Goal: Information Seeking & Learning: Learn about a topic

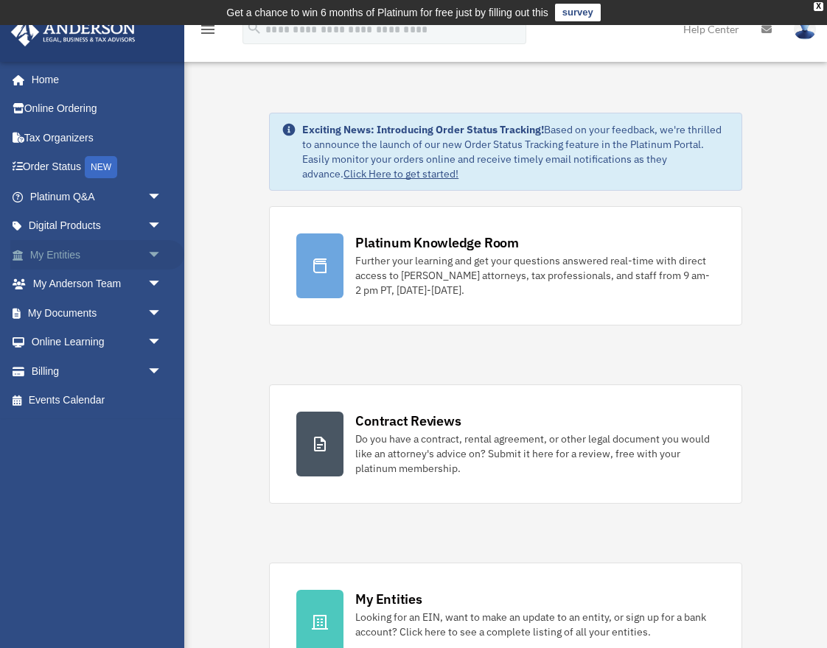
click at [82, 256] on link "My Entities arrow_drop_down" at bounding box center [97, 254] width 174 height 29
click at [157, 259] on span "arrow_drop_down" at bounding box center [161, 255] width 29 height 30
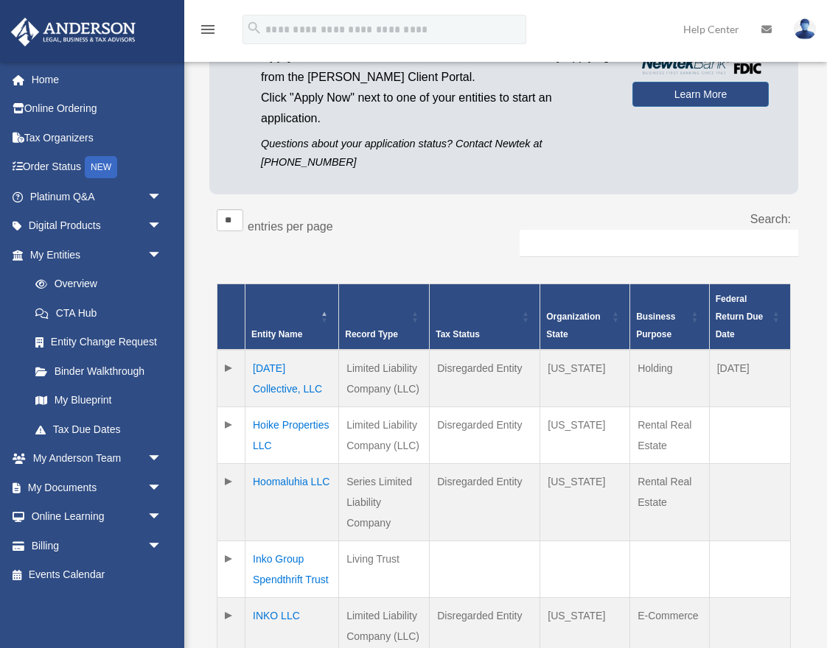
scroll to position [169, 0]
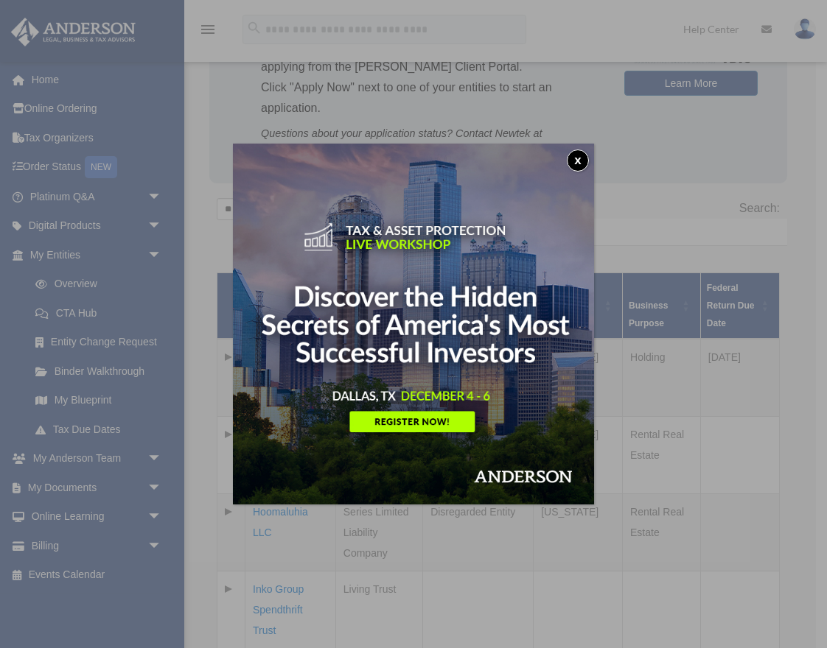
click at [577, 161] on button "x" at bounding box center [578, 161] width 22 height 22
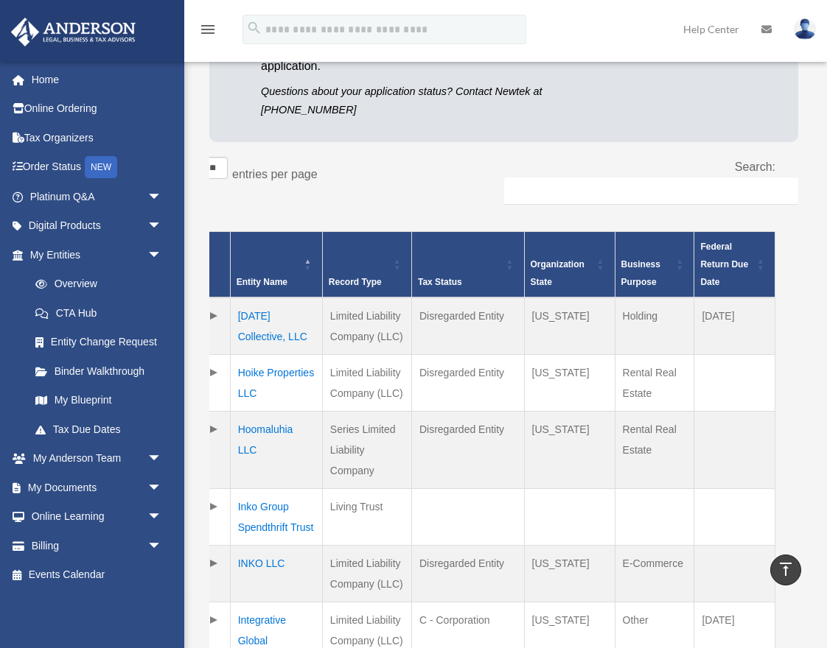
scroll to position [211, 0]
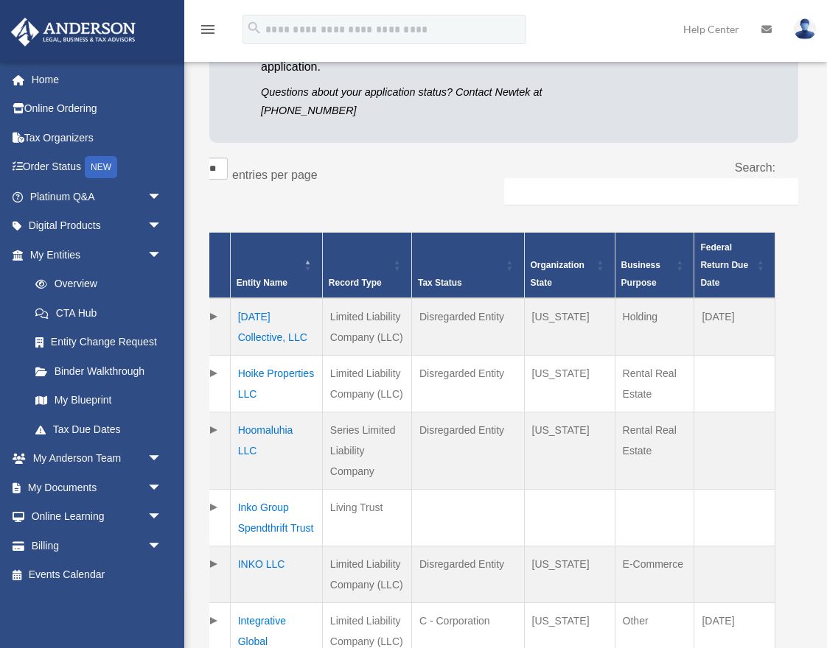
click at [262, 321] on td "Ascension Collective, LLC" at bounding box center [276, 326] width 92 height 57
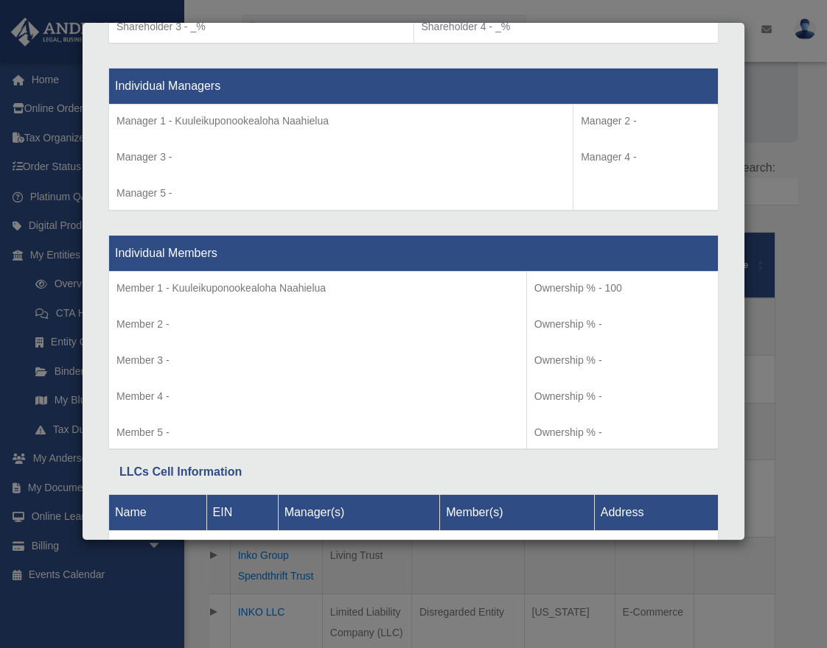
scroll to position [1443, 0]
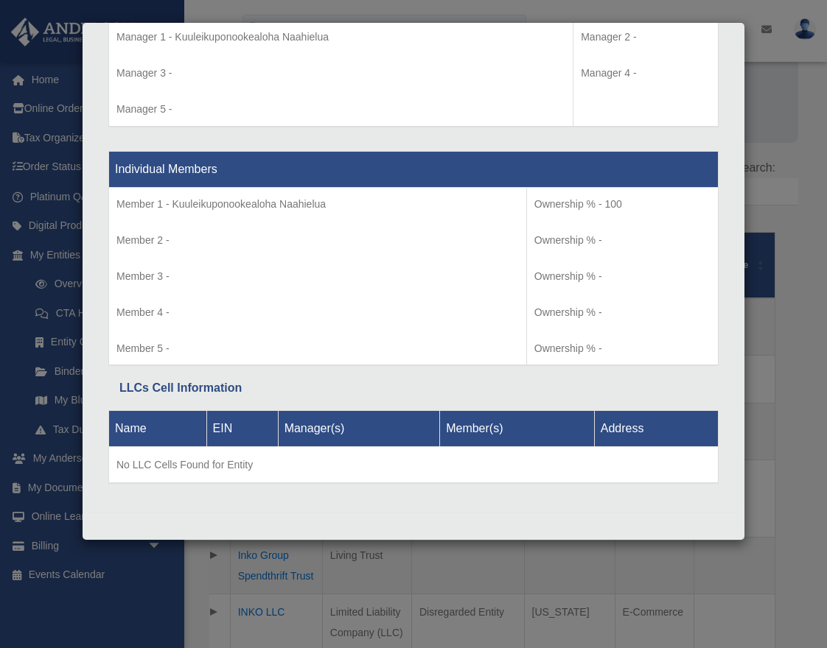
click at [787, 352] on div "Details × Articles Sent Organizational Date" at bounding box center [413, 324] width 827 height 648
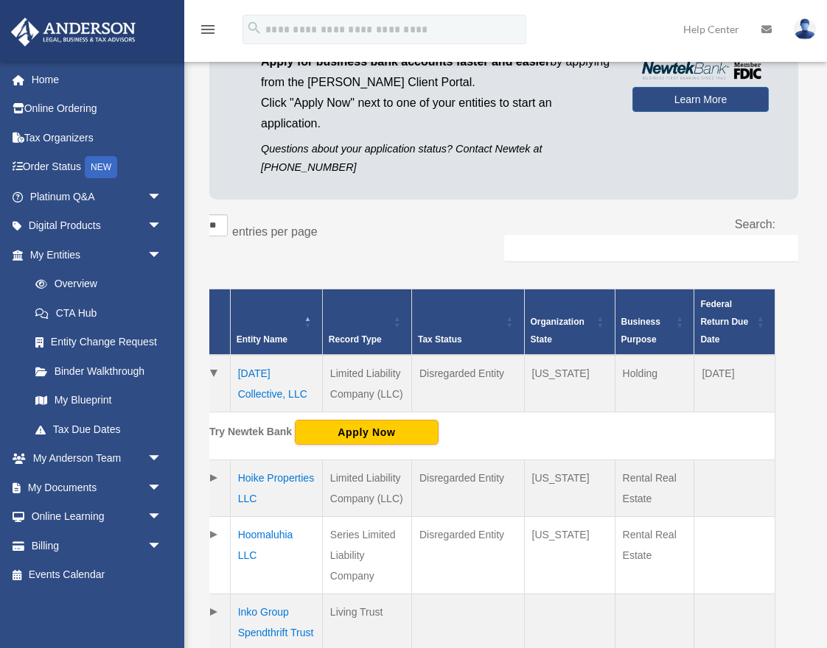
scroll to position [0, 0]
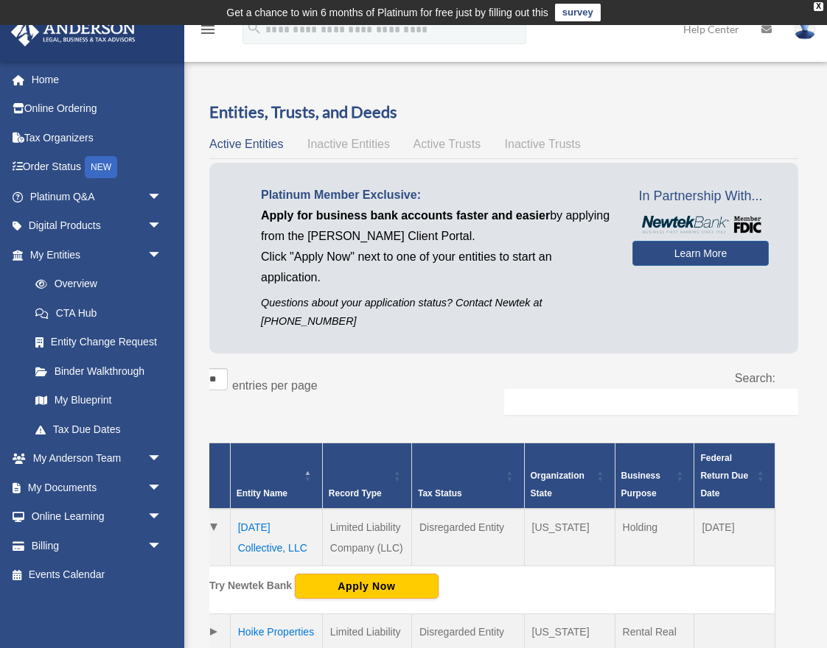
click at [440, 152] on div "Active Entities Inactive Entities Active Trusts Inactive Trusts" at bounding box center [503, 144] width 589 height 21
click at [440, 146] on span "Active Trusts" at bounding box center [447, 144] width 68 height 13
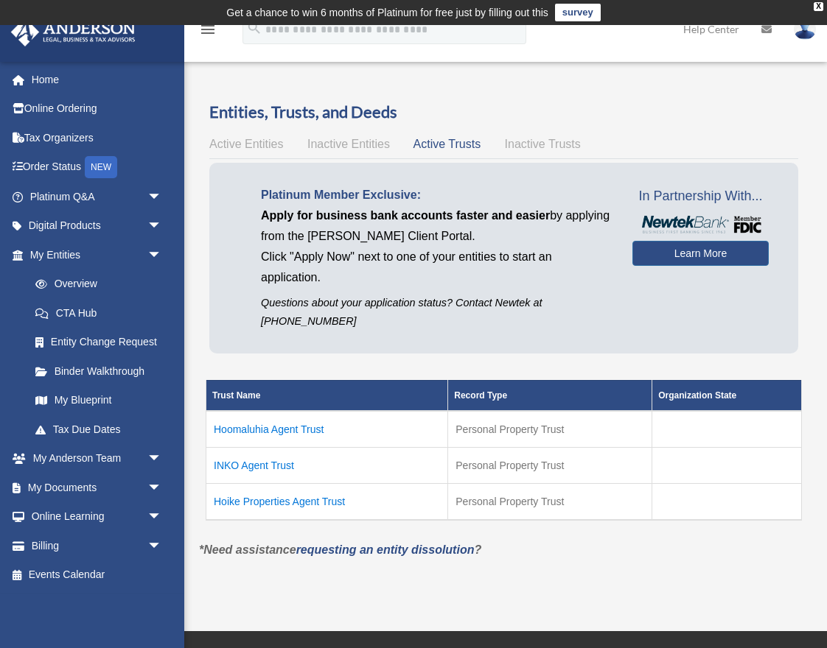
click at [531, 148] on span "Inactive Trusts" at bounding box center [543, 144] width 76 height 13
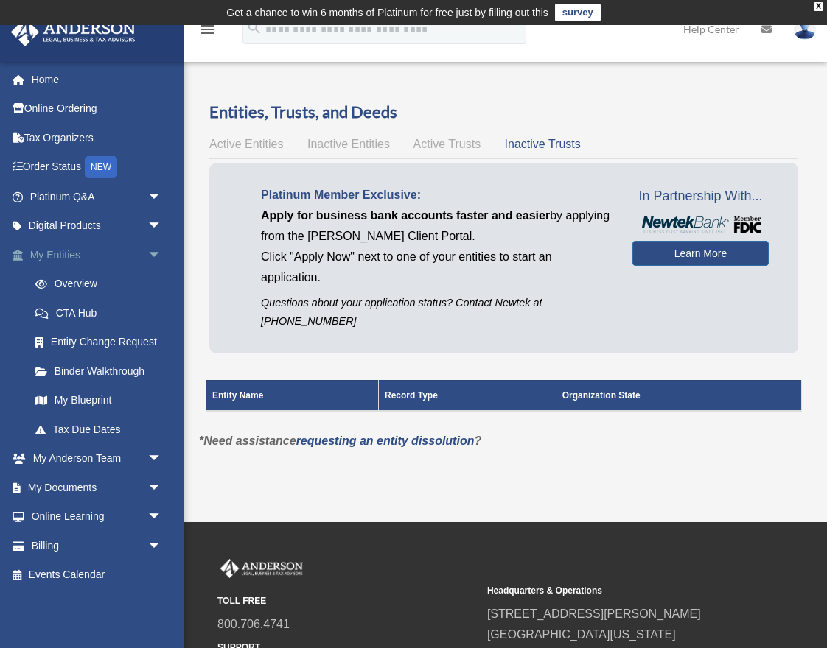
click at [128, 260] on link "My Entities arrow_drop_down" at bounding box center [97, 254] width 174 height 29
click at [82, 491] on link "My Documents arrow_drop_down" at bounding box center [97, 487] width 174 height 29
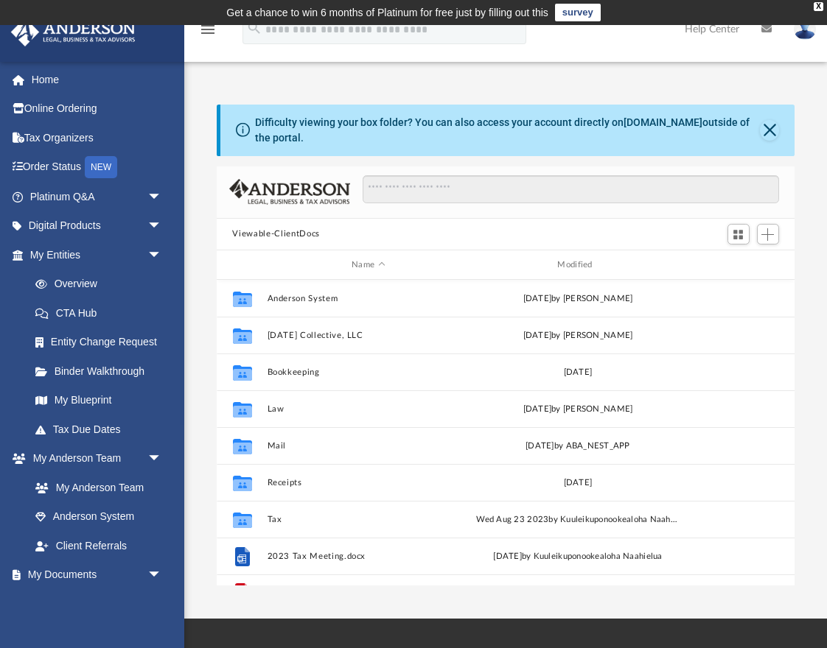
scroll to position [335, 578]
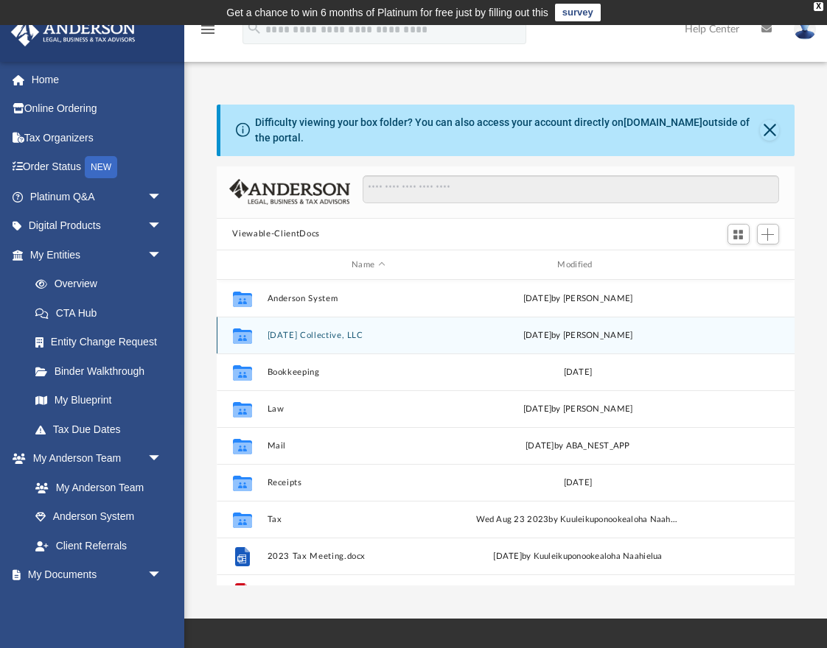
click at [331, 337] on button "Ascension Collective, LLC" at bounding box center [368, 336] width 203 height 10
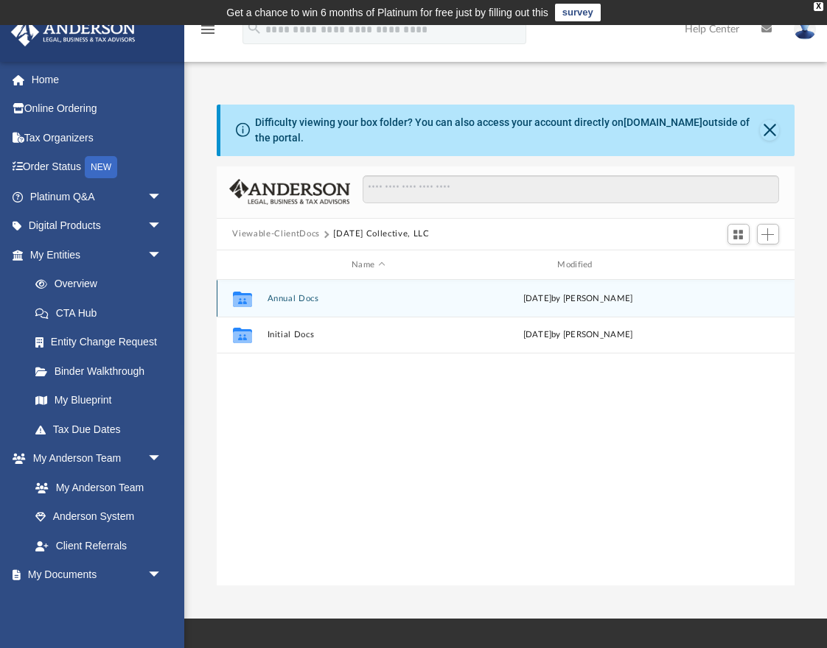
click at [298, 299] on button "Annual Docs" at bounding box center [368, 299] width 203 height 10
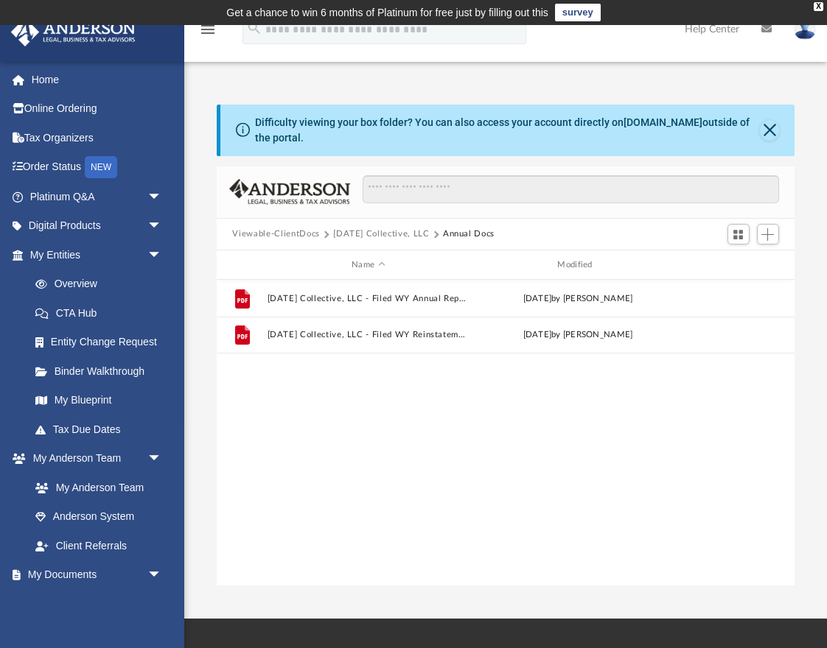
click at [307, 234] on button "Viewable-ClientDocs" at bounding box center [275, 234] width 87 height 13
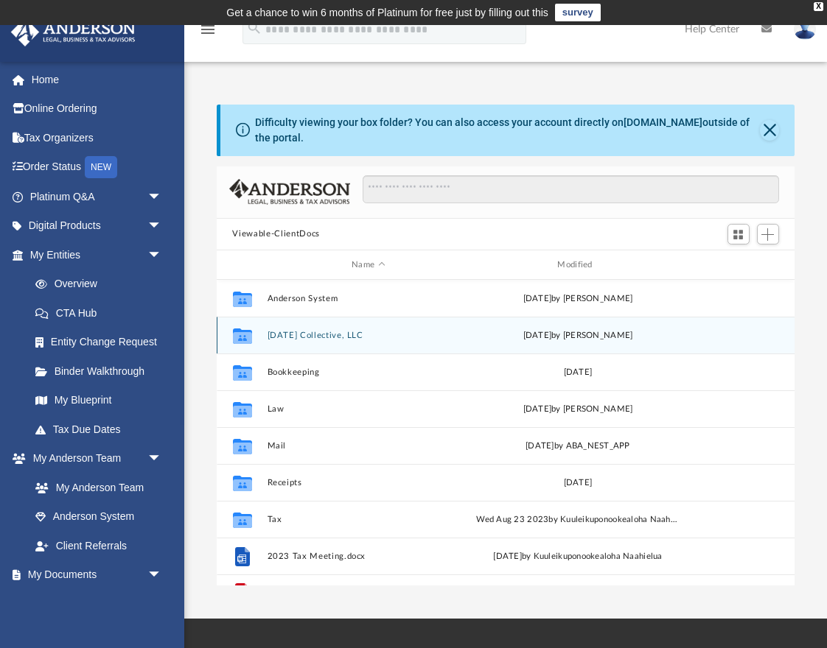
click at [309, 335] on button "Ascension Collective, LLC" at bounding box center [368, 336] width 203 height 10
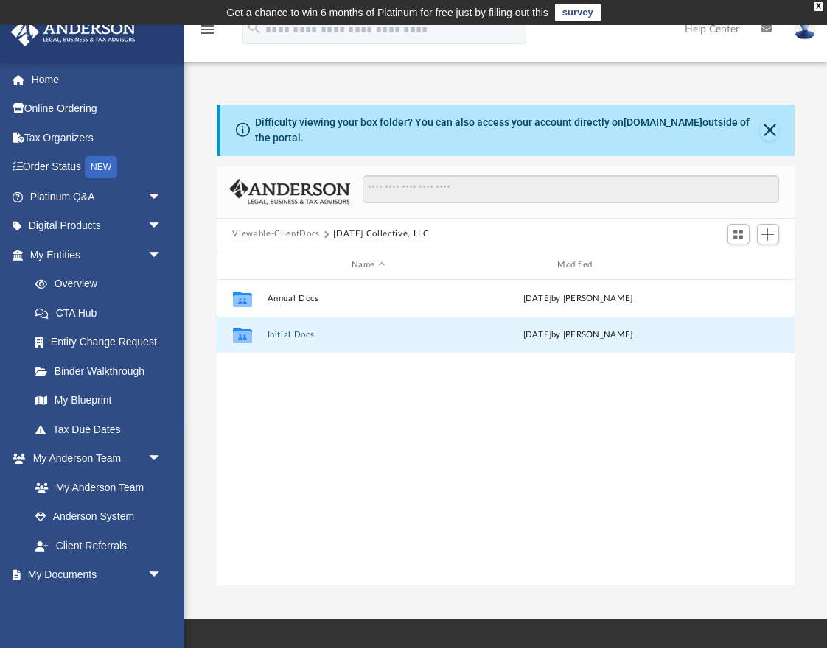
click at [308, 335] on button "Initial Docs" at bounding box center [368, 336] width 203 height 10
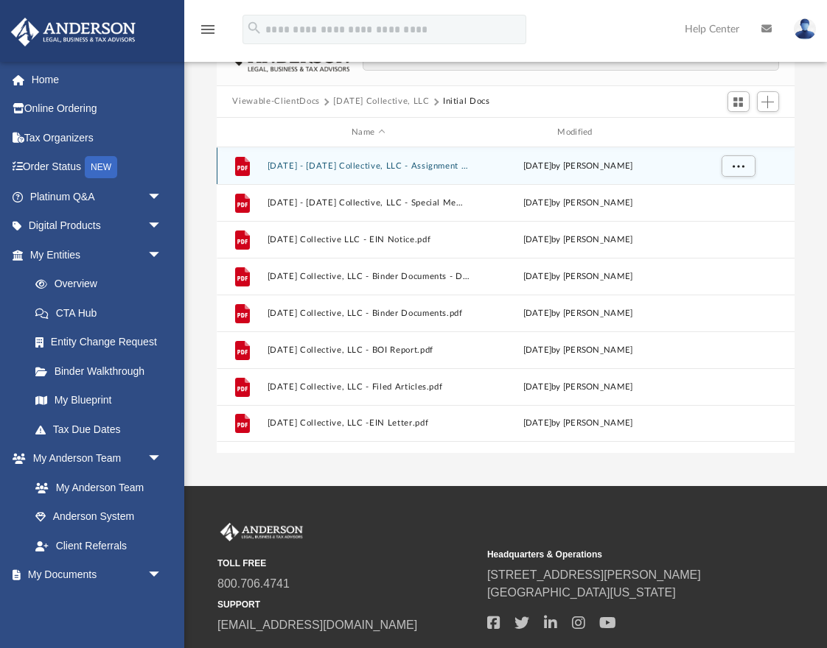
scroll to position [181, 0]
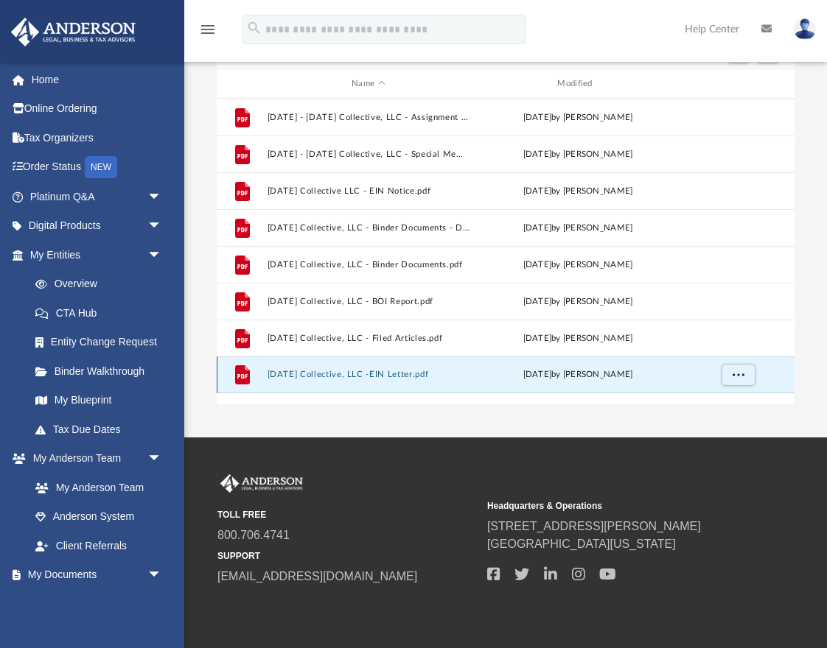
click at [344, 374] on button "Ascension Collective, LLC -EIN Letter.pdf" at bounding box center [368, 376] width 203 height 10
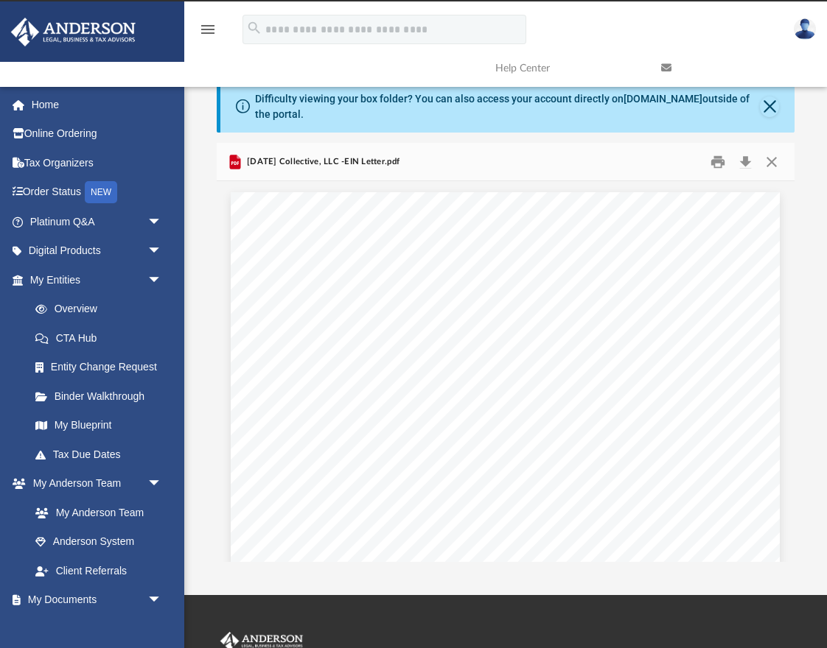
scroll to position [0, 0]
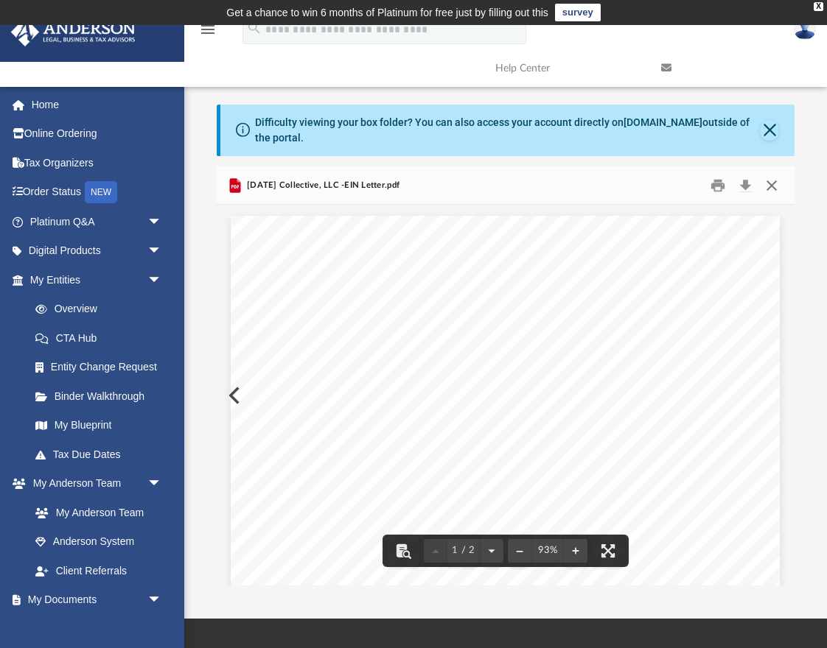
click at [781, 186] on button "Close" at bounding box center [771, 185] width 27 height 23
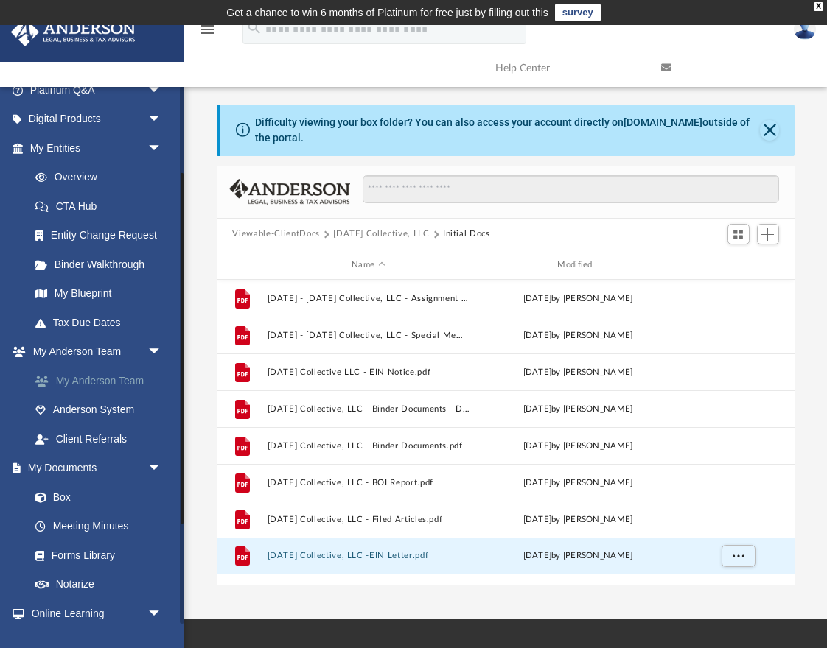
scroll to position [133, 0]
click at [69, 500] on link "Box" at bounding box center [103, 496] width 164 height 29
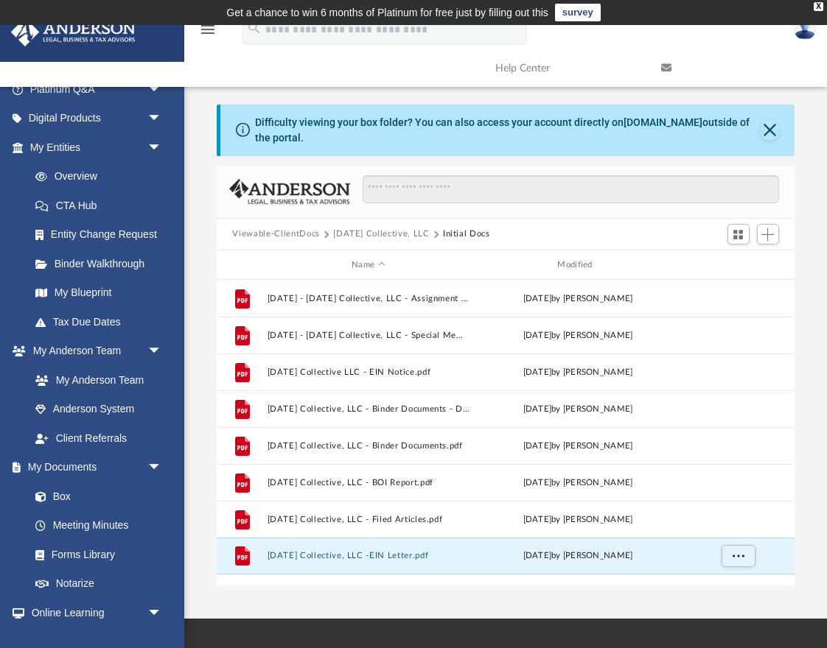
click at [304, 231] on button "Viewable-ClientDocs" at bounding box center [275, 234] width 87 height 13
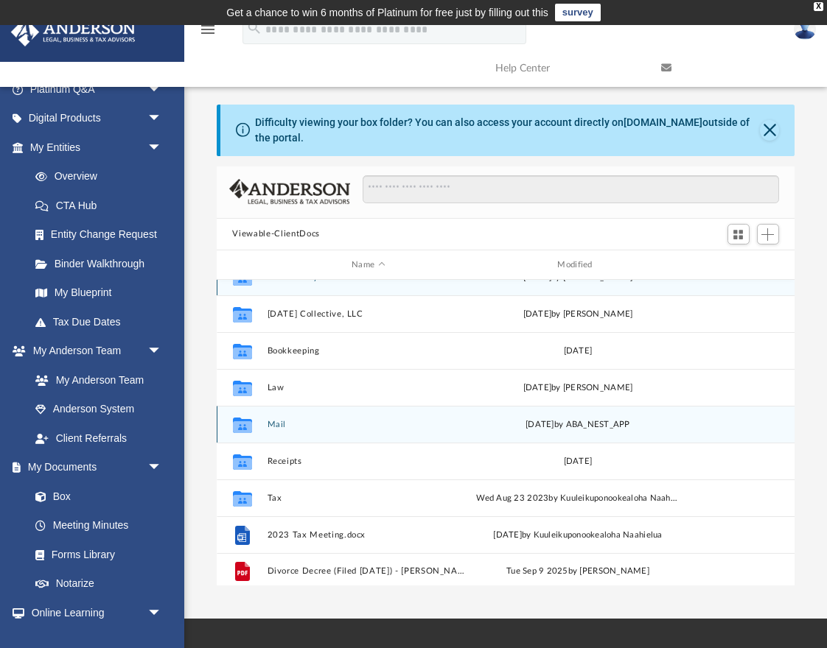
scroll to position [26, 0]
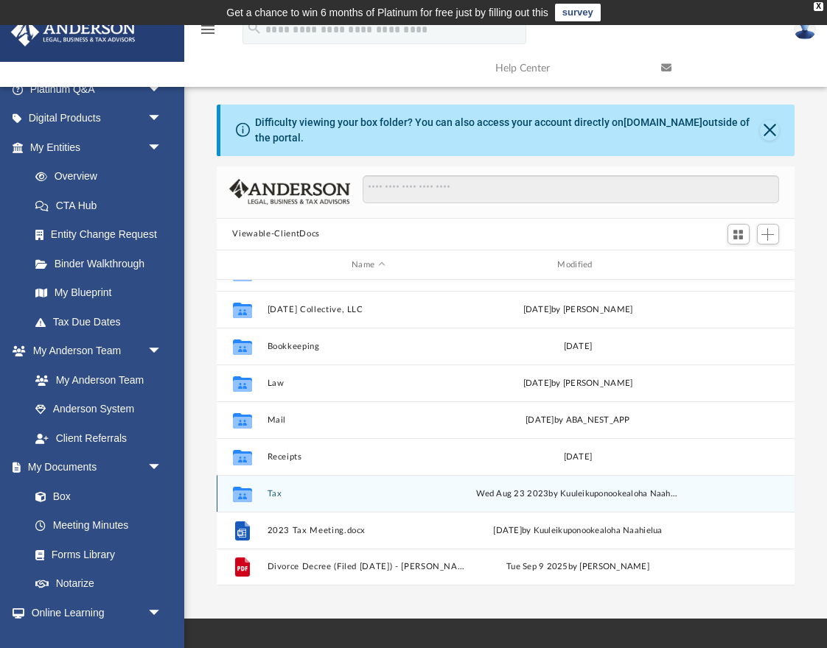
click at [277, 494] on button "Tax" at bounding box center [368, 494] width 203 height 10
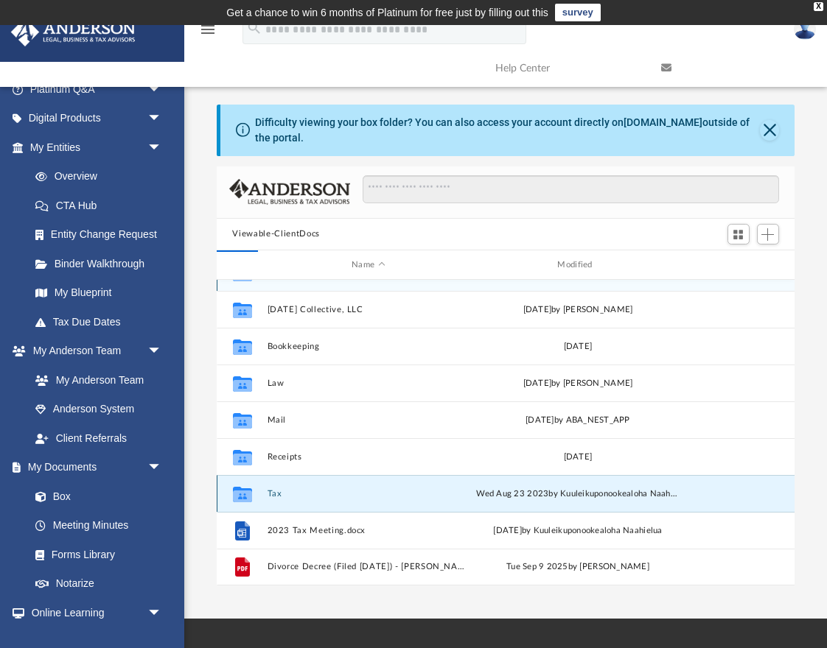
scroll to position [0, 0]
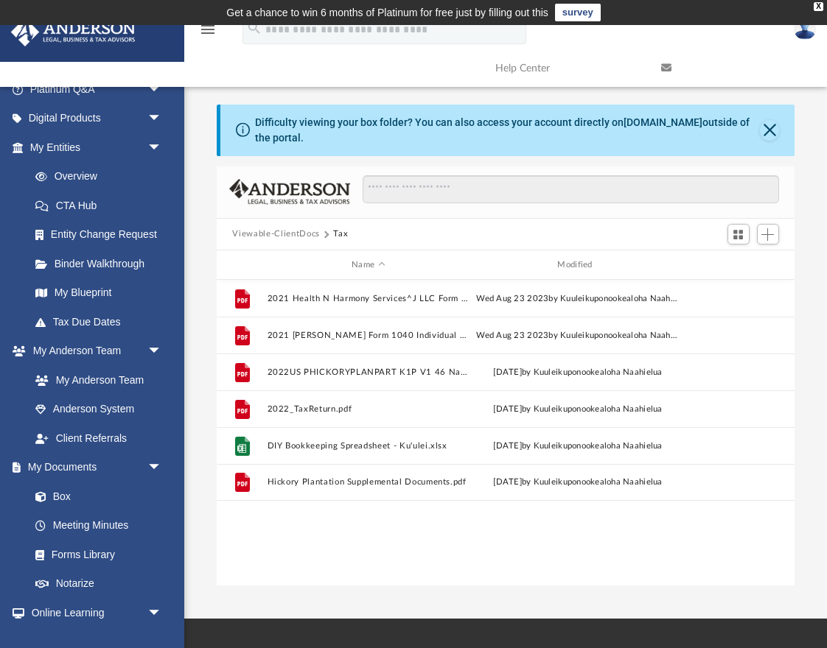
click at [305, 234] on button "Viewable-ClientDocs" at bounding box center [275, 234] width 87 height 13
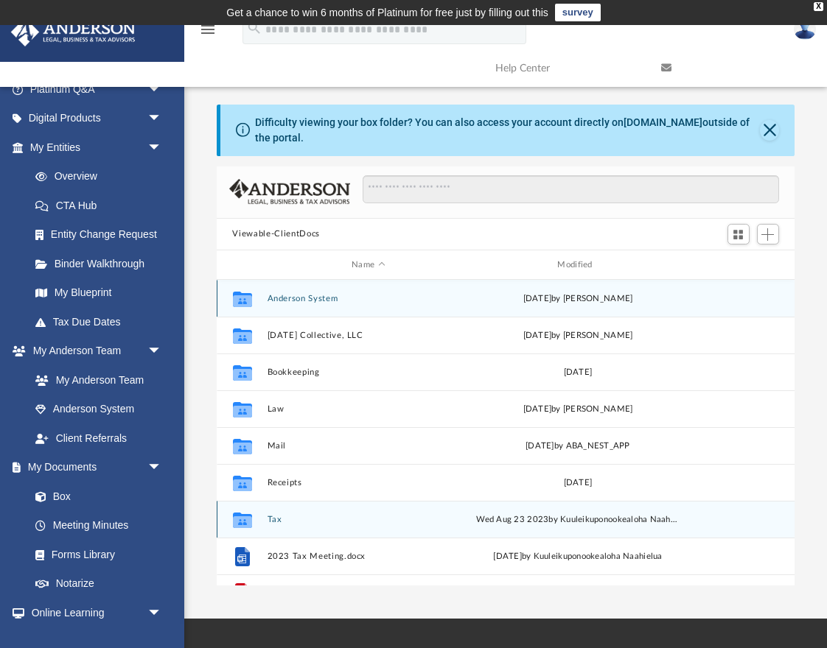
scroll to position [26, 0]
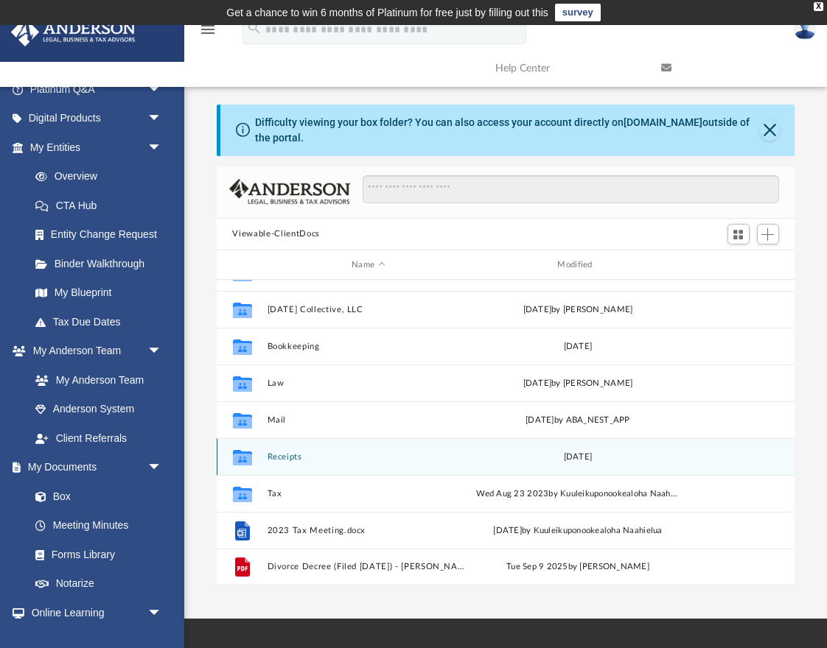
click at [292, 454] on button "Receipts" at bounding box center [368, 457] width 203 height 10
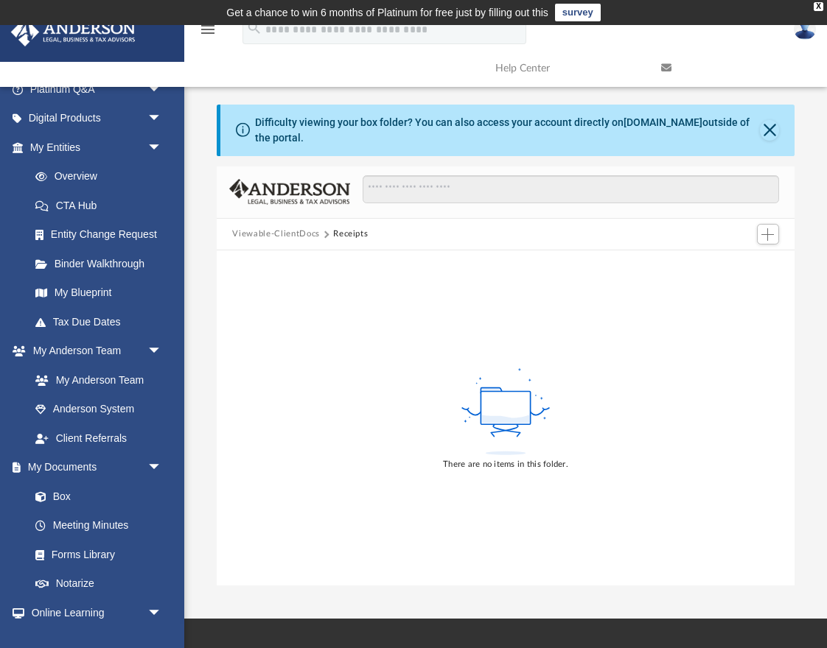
click at [295, 234] on button "Viewable-ClientDocs" at bounding box center [275, 234] width 87 height 13
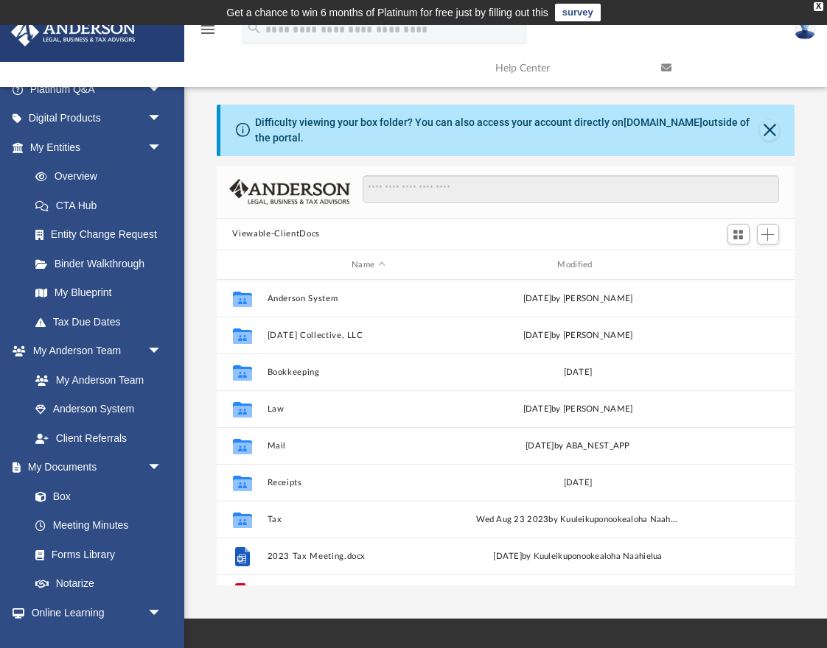
scroll to position [335, 578]
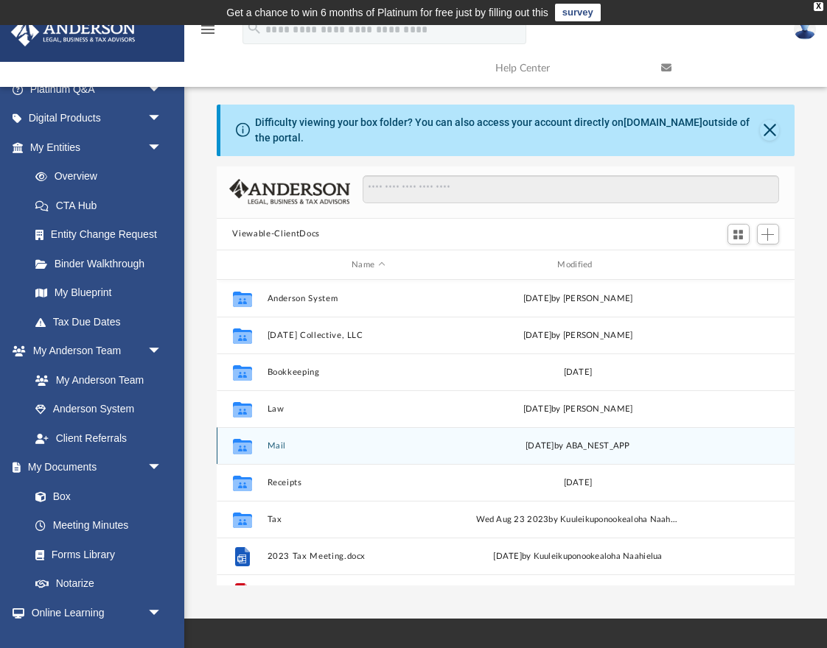
click at [278, 438] on div "Collaborated Folder Mail Wed Sep 17 2025 by ABA_NEST_APP" at bounding box center [506, 445] width 578 height 37
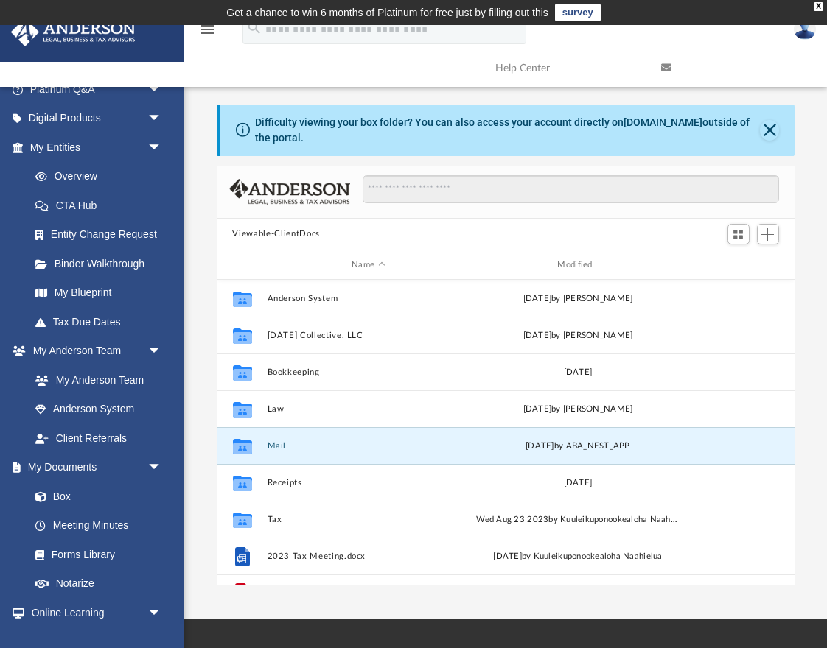
click at [276, 443] on button "Mail" at bounding box center [368, 446] width 203 height 10
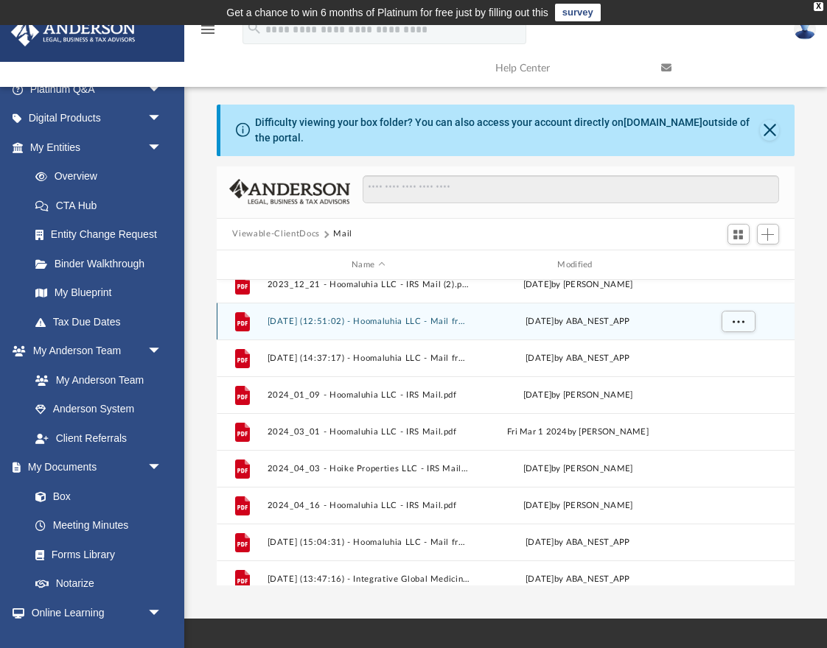
scroll to position [173, 0]
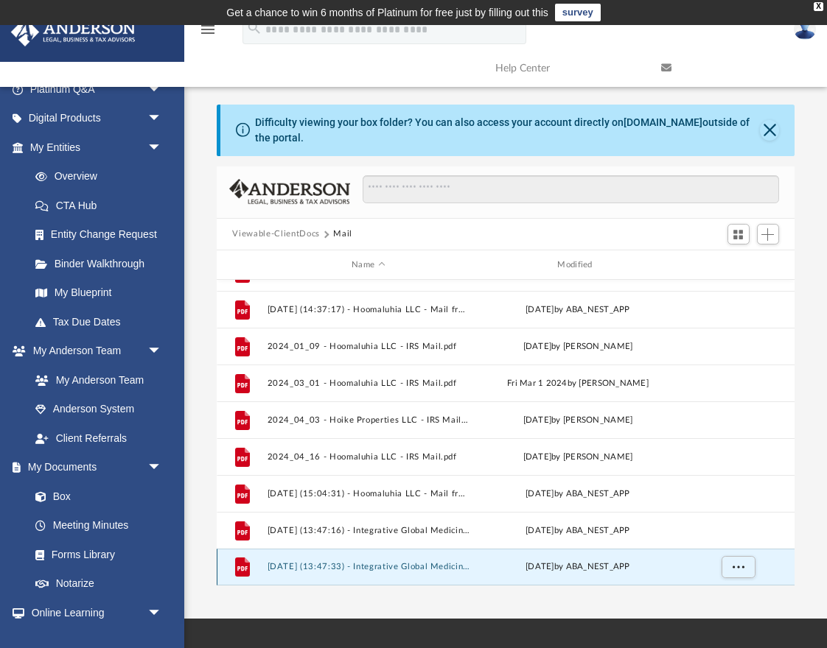
click at [351, 564] on button "2025.09.17 (13:47:33) - Integrative Global Medicine, LLC - Mail from Mr. Wilson…" at bounding box center [368, 568] width 203 height 10
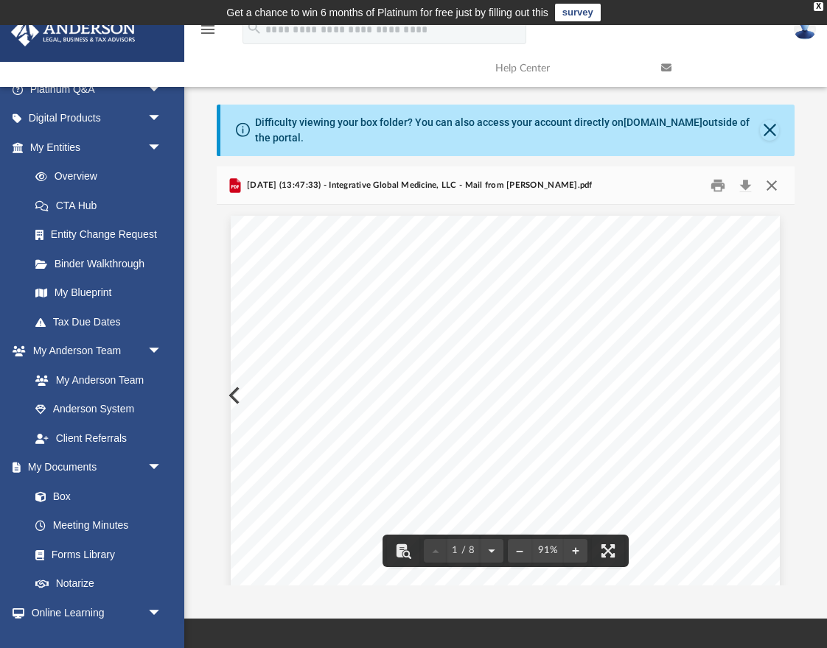
click at [774, 191] on button "Close" at bounding box center [771, 185] width 27 height 23
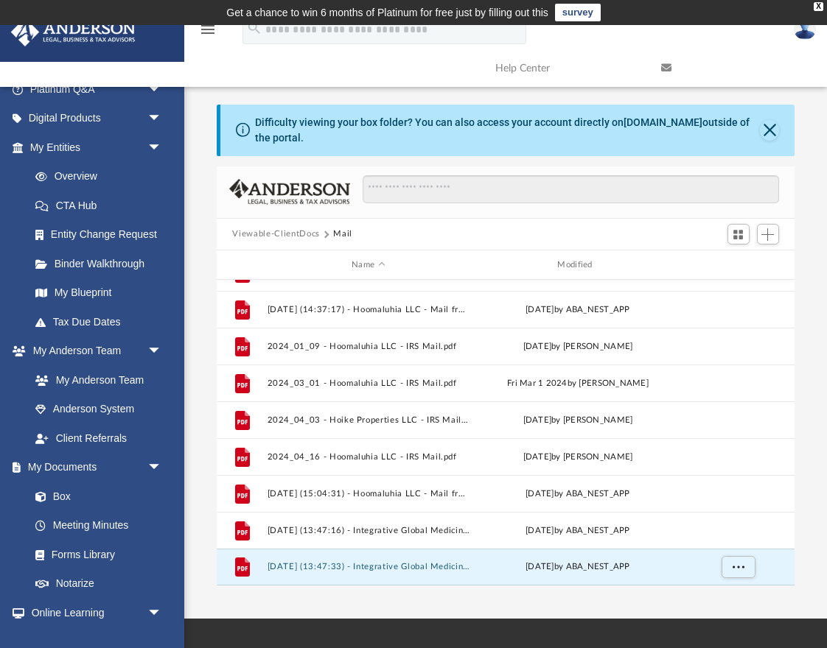
click at [279, 235] on button "Viewable-ClientDocs" at bounding box center [275, 234] width 87 height 13
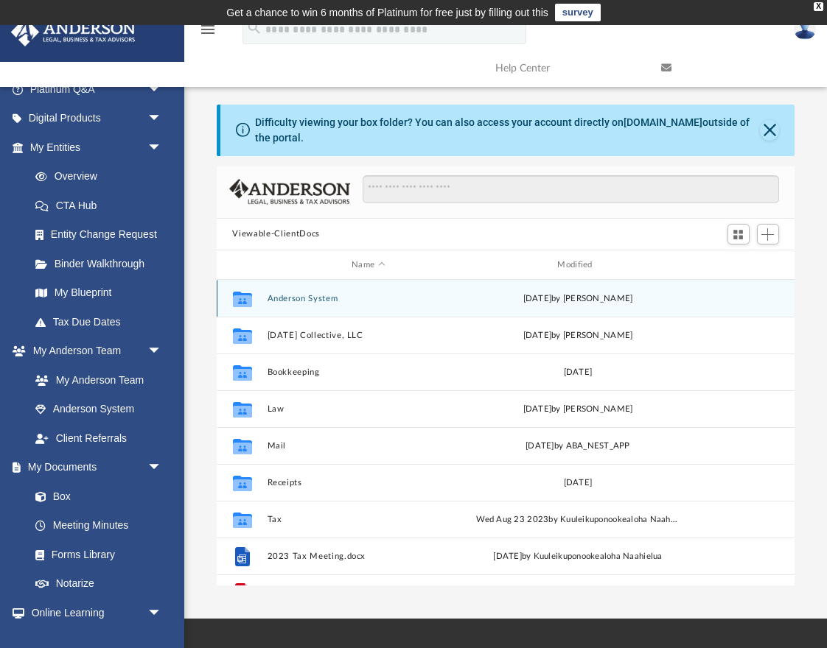
click at [315, 297] on button "Anderson System" at bounding box center [368, 299] width 203 height 10
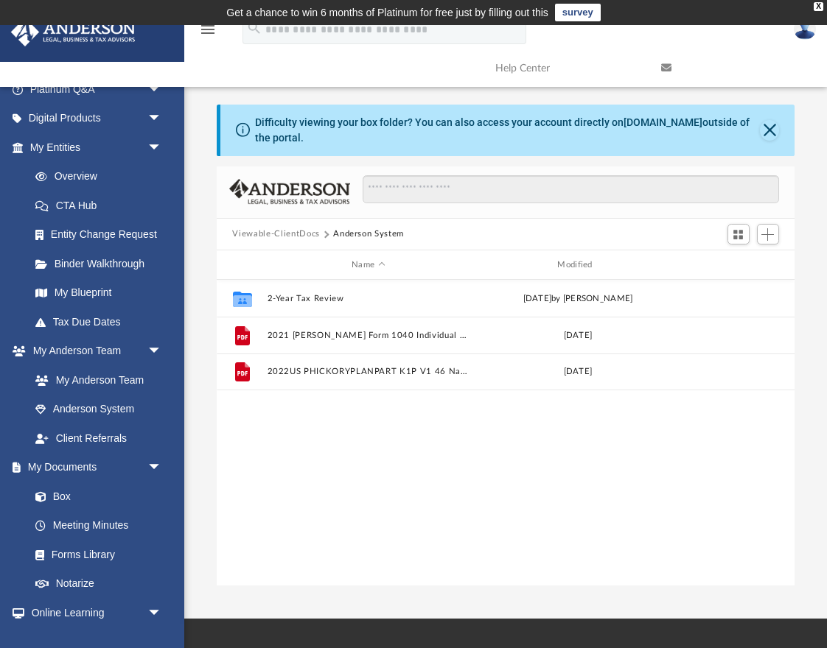
click at [302, 233] on button "Viewable-ClientDocs" at bounding box center [275, 234] width 87 height 13
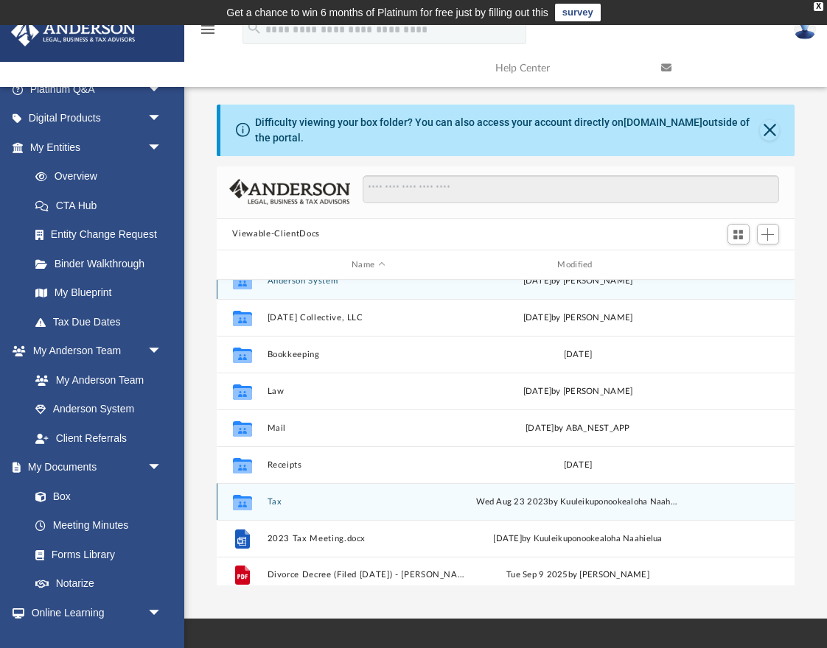
scroll to position [26, 0]
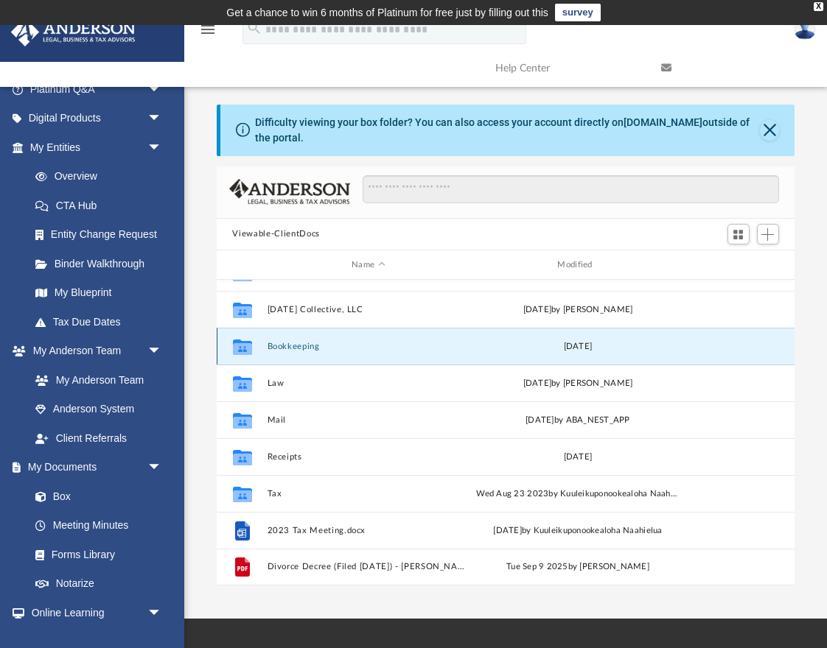
click at [303, 351] on button "Bookkeeping" at bounding box center [368, 347] width 203 height 10
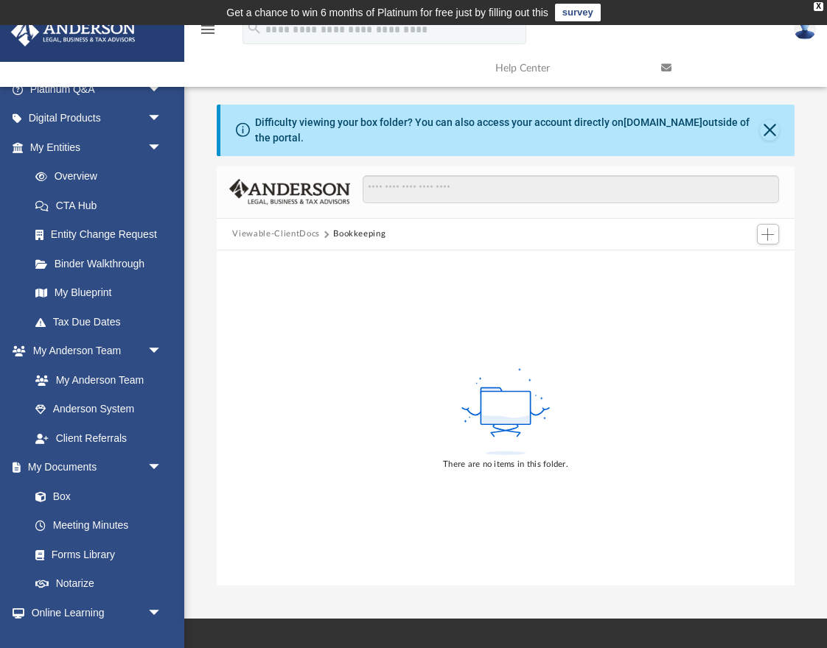
click at [288, 242] on div "Viewable-ClientDocs Bookkeeping" at bounding box center [506, 235] width 578 height 32
click at [287, 237] on button "Viewable-ClientDocs" at bounding box center [275, 234] width 87 height 13
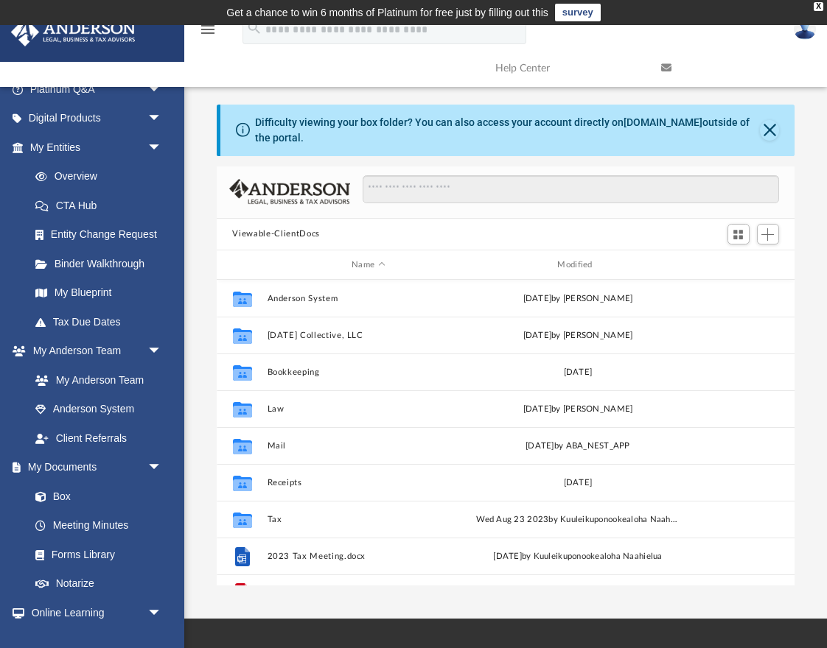
scroll to position [335, 578]
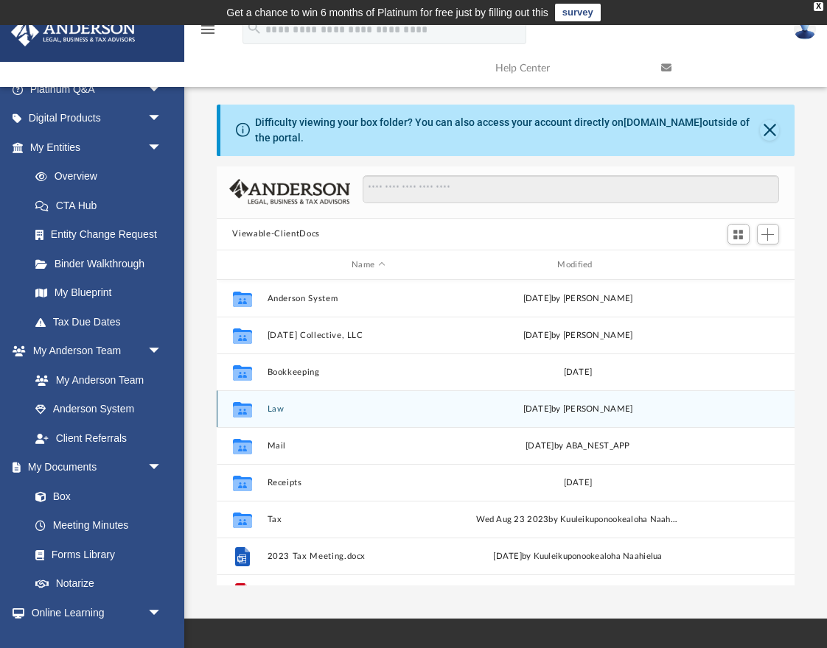
click at [276, 407] on button "Law" at bounding box center [368, 410] width 203 height 10
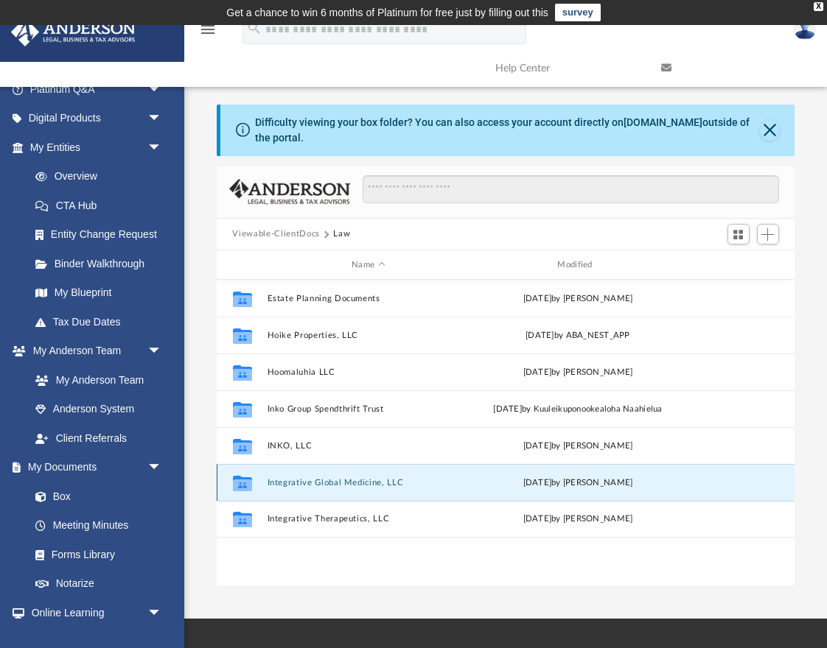
click at [321, 480] on button "Integrative Global Medicine, LLC" at bounding box center [368, 483] width 203 height 10
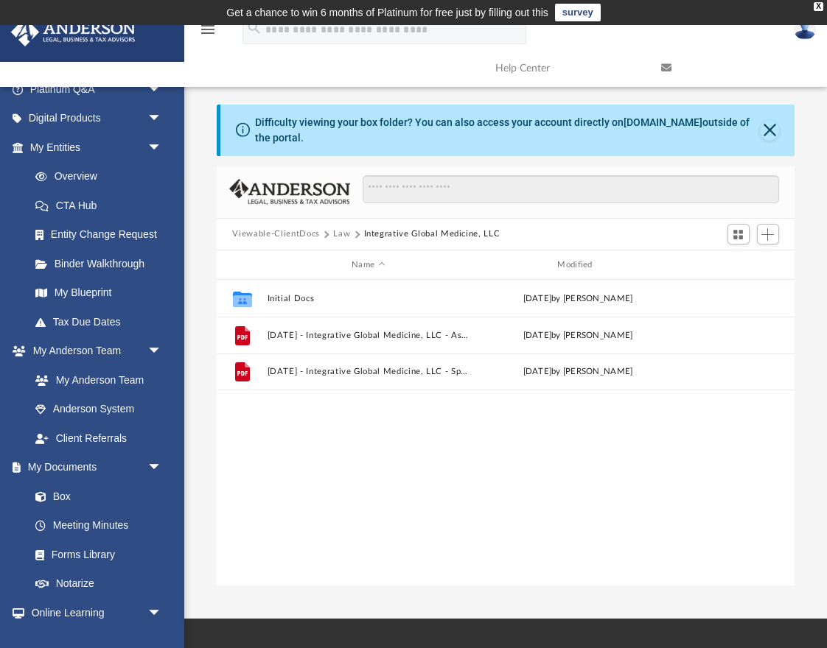
click at [346, 239] on button "Law" at bounding box center [341, 234] width 17 height 13
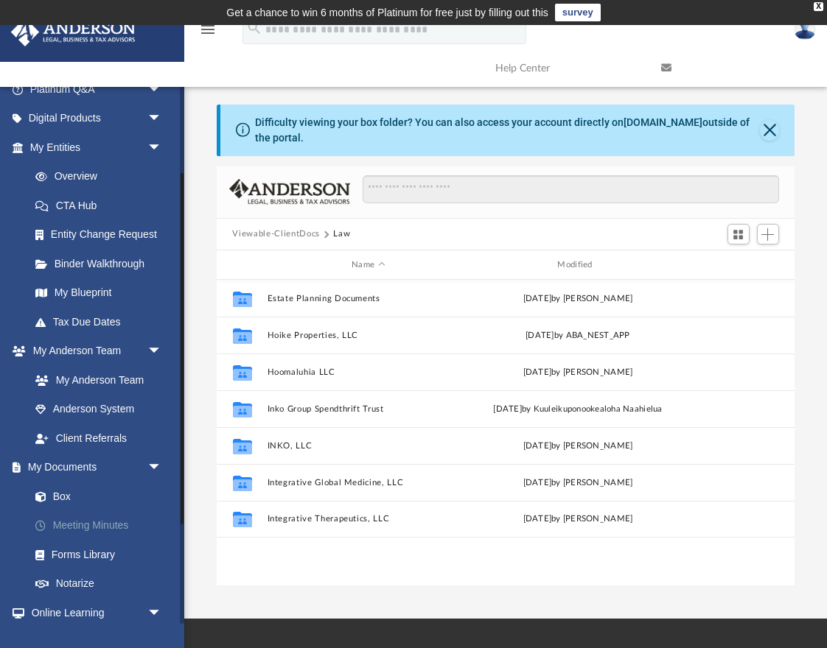
click at [95, 531] on link "Meeting Minutes" at bounding box center [103, 525] width 164 height 29
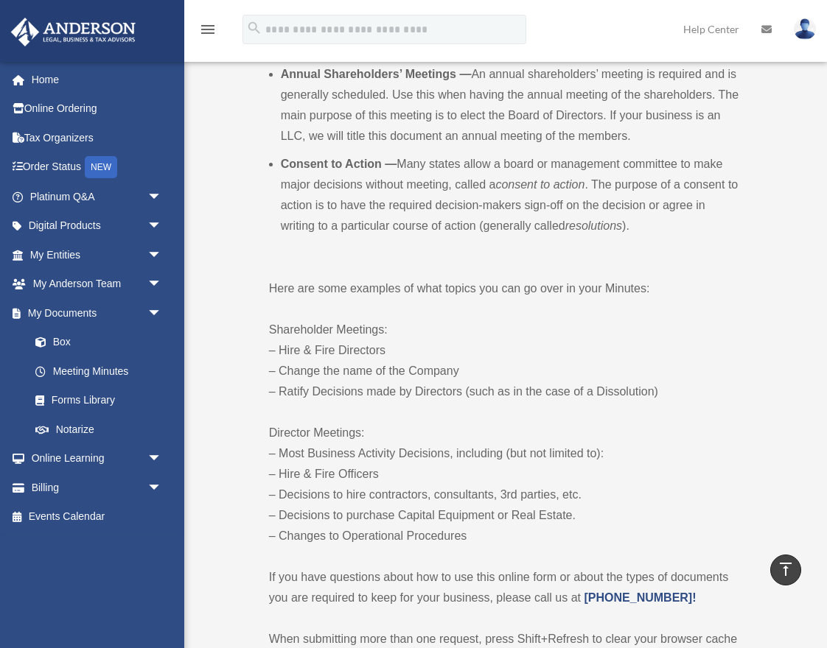
scroll to position [727, 0]
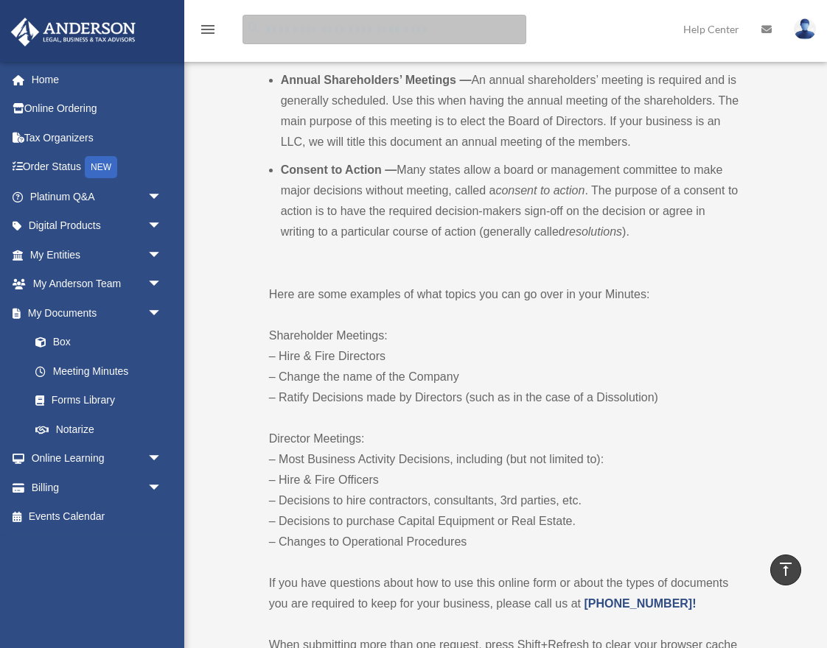
click at [309, 25] on input "search" at bounding box center [384, 29] width 284 height 29
type input "**********"
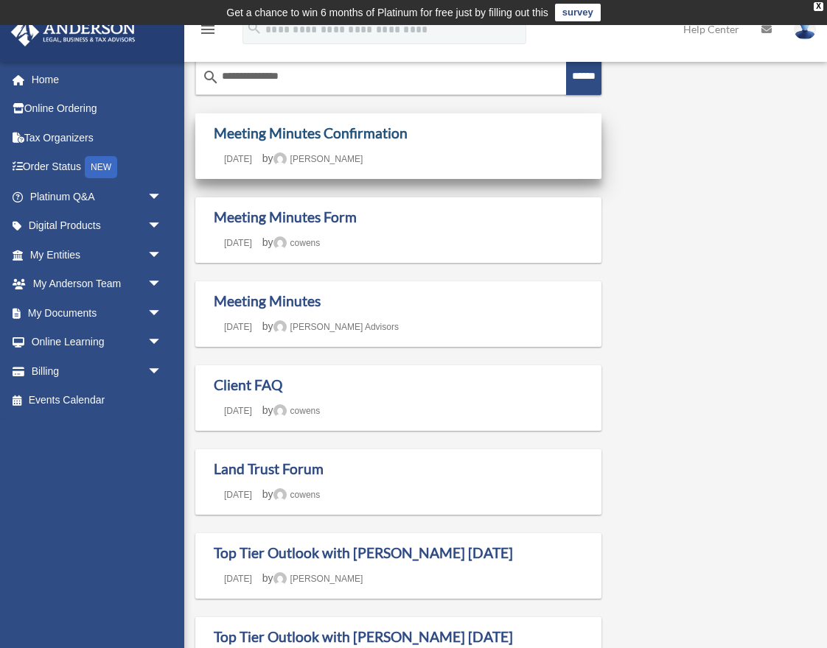
click at [312, 130] on link "Meeting Minutes Confirmation" at bounding box center [311, 133] width 194 height 17
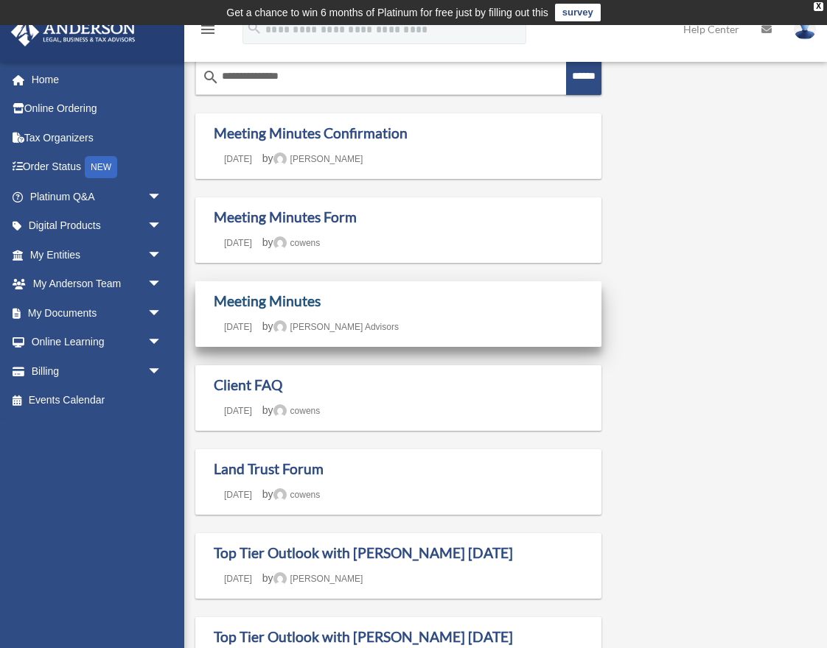
click at [287, 295] on link "Meeting Minutes" at bounding box center [267, 301] width 107 height 17
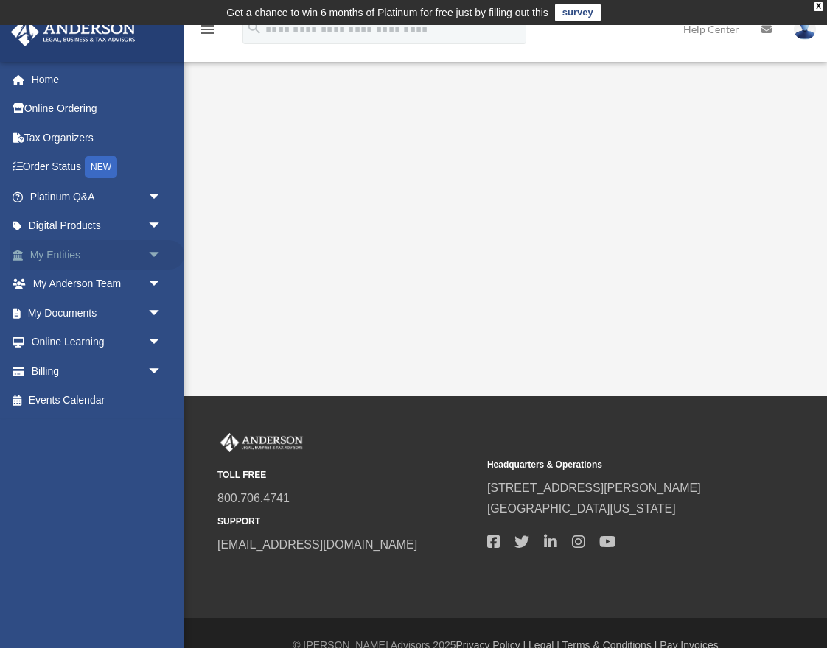
click at [153, 256] on span "arrow_drop_down" at bounding box center [161, 255] width 29 height 30
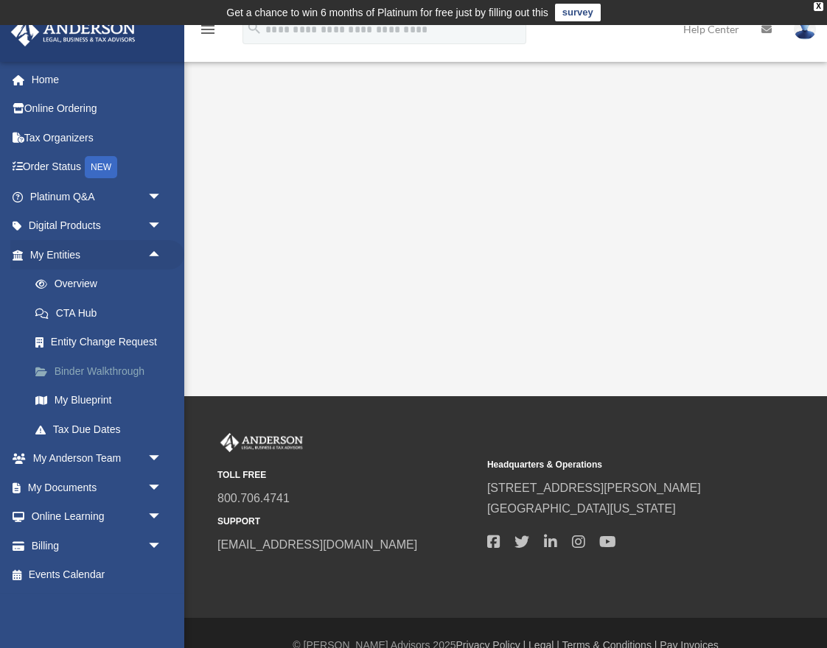
click at [93, 371] on link "Binder Walkthrough" at bounding box center [103, 371] width 164 height 29
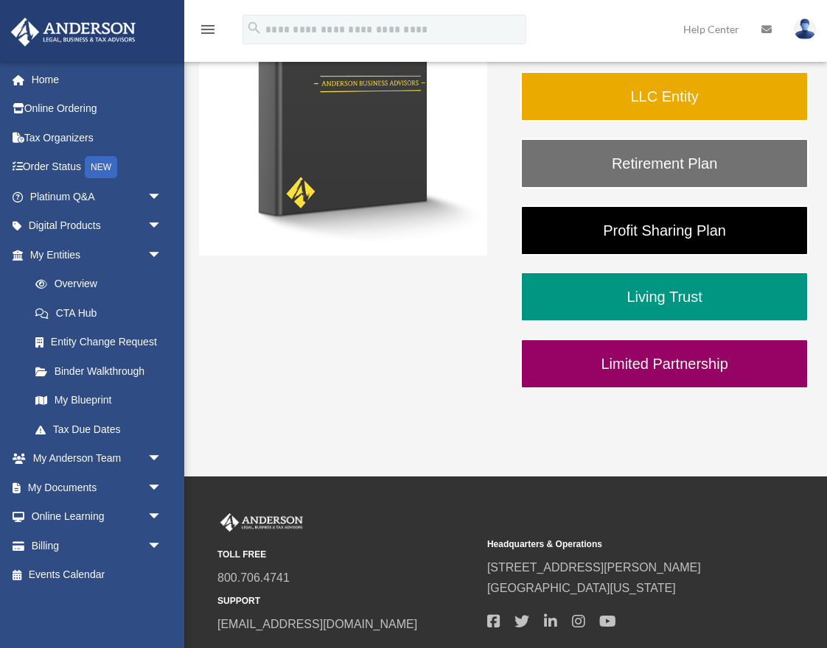
scroll to position [313, 0]
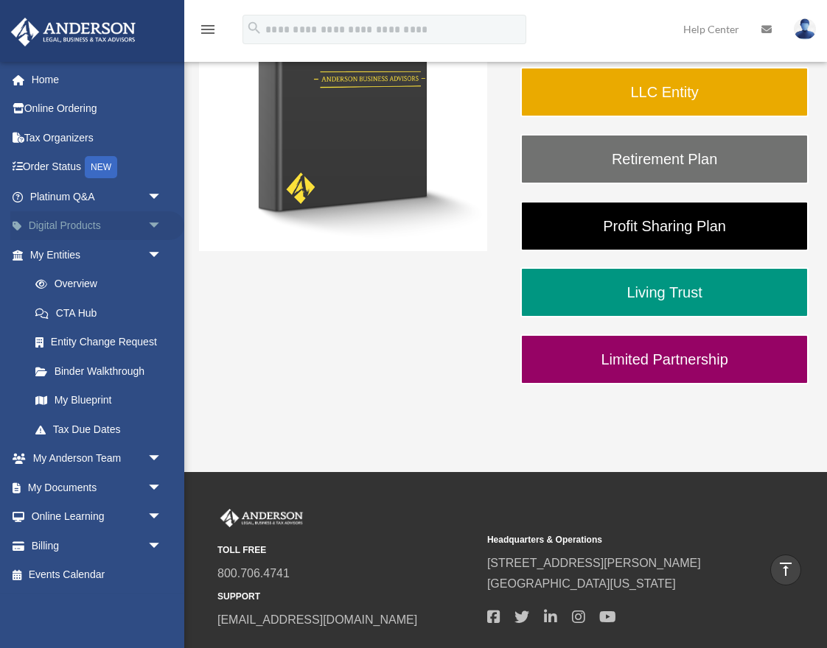
click at [71, 223] on link "Digital Products arrow_drop_down" at bounding box center [97, 225] width 174 height 29
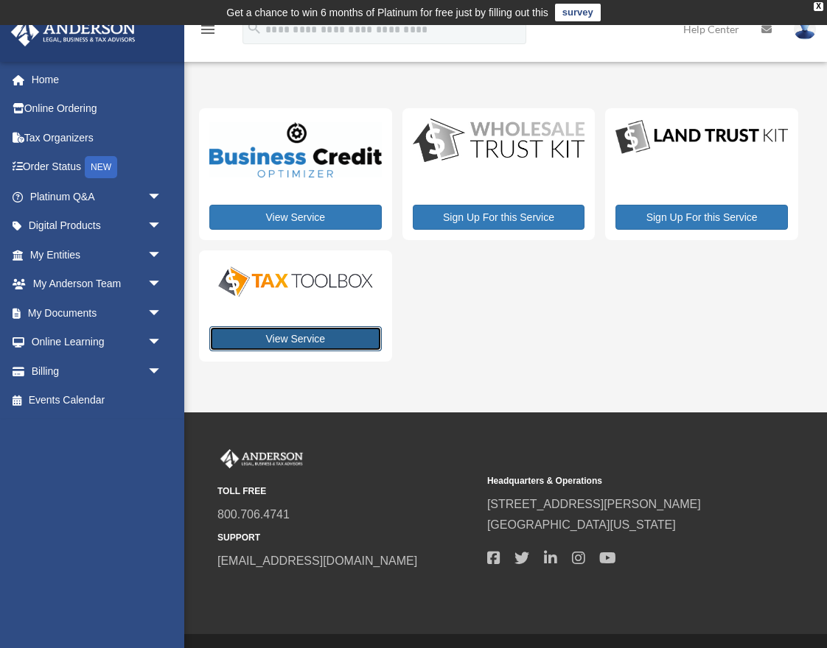
click at [280, 342] on link "View Service" at bounding box center [295, 338] width 172 height 25
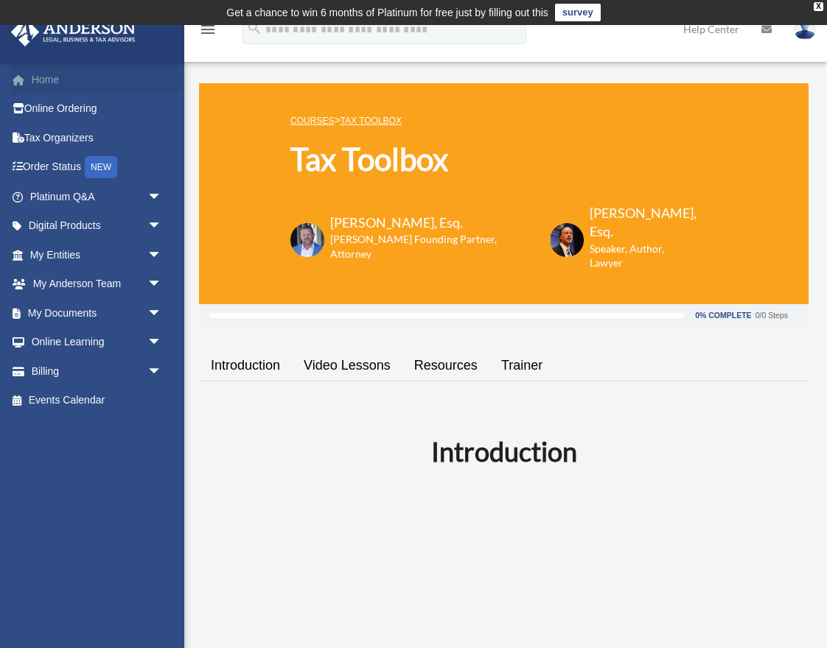
click at [69, 86] on link "Home" at bounding box center [97, 79] width 174 height 29
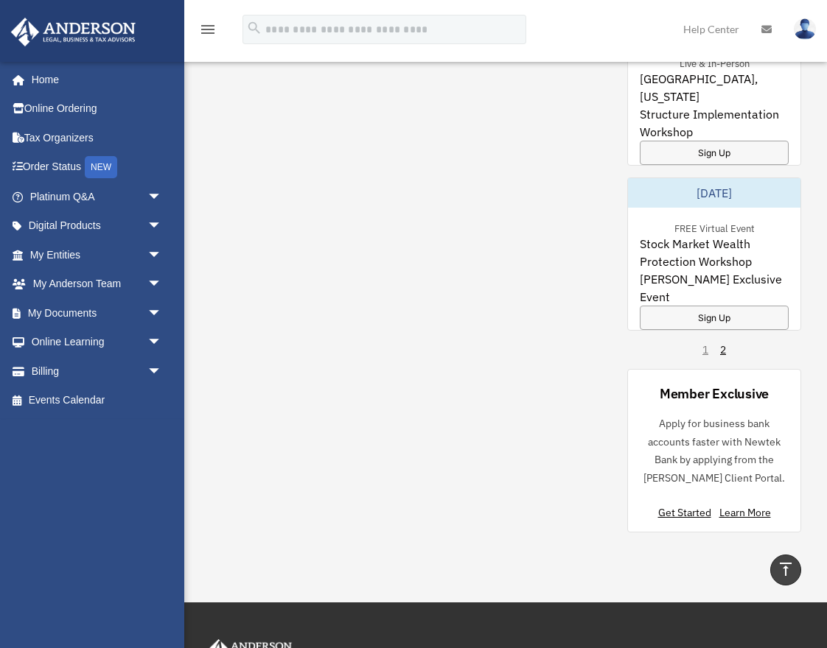
scroll to position [1268, 0]
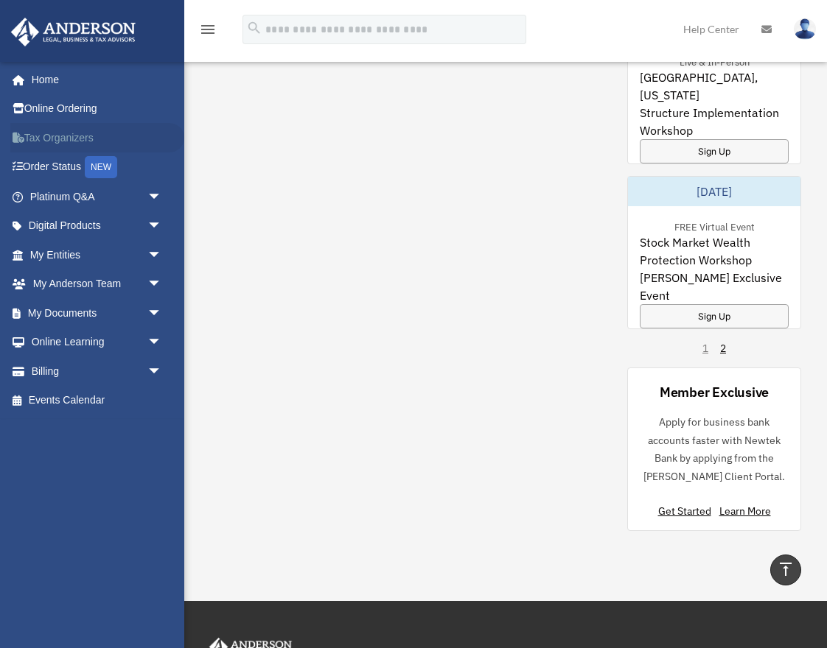
click at [87, 139] on link "Tax Organizers" at bounding box center [97, 137] width 174 height 29
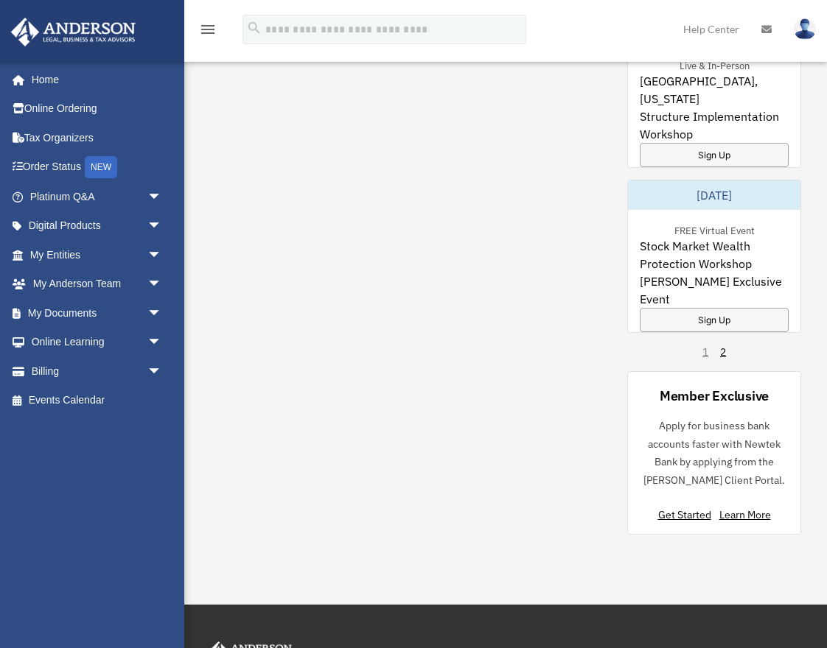
scroll to position [1267, 0]
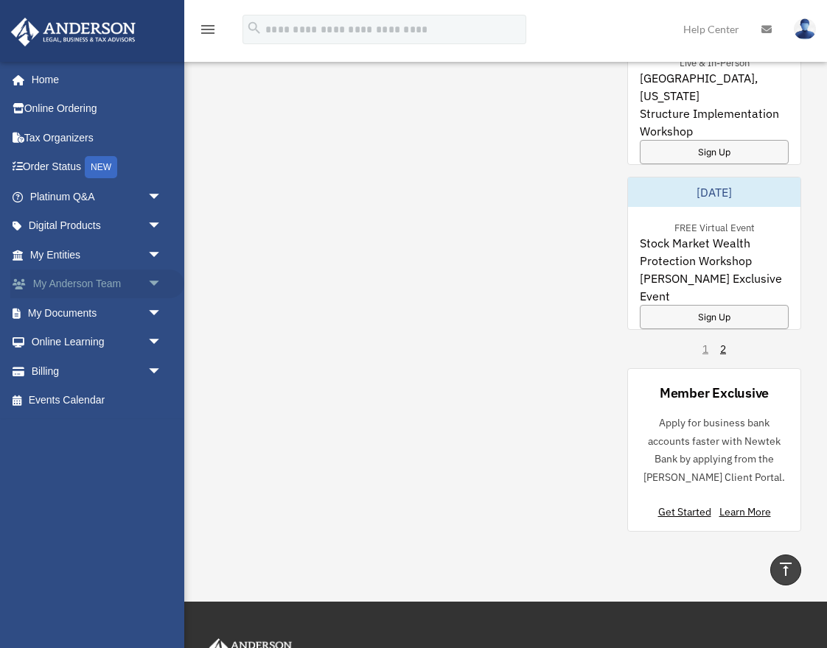
click at [80, 294] on link "My Anderson Team arrow_drop_down" at bounding box center [97, 284] width 174 height 29
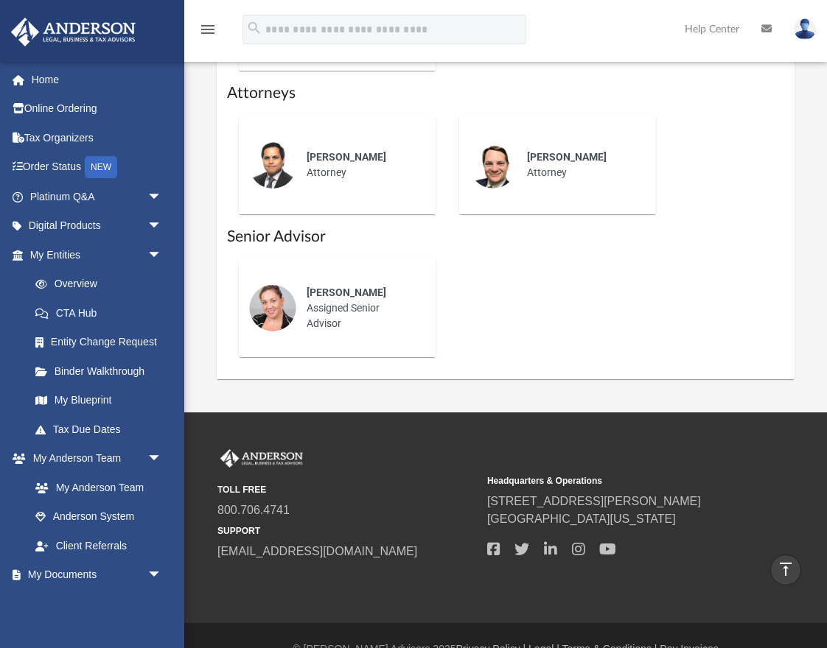
scroll to position [867, 0]
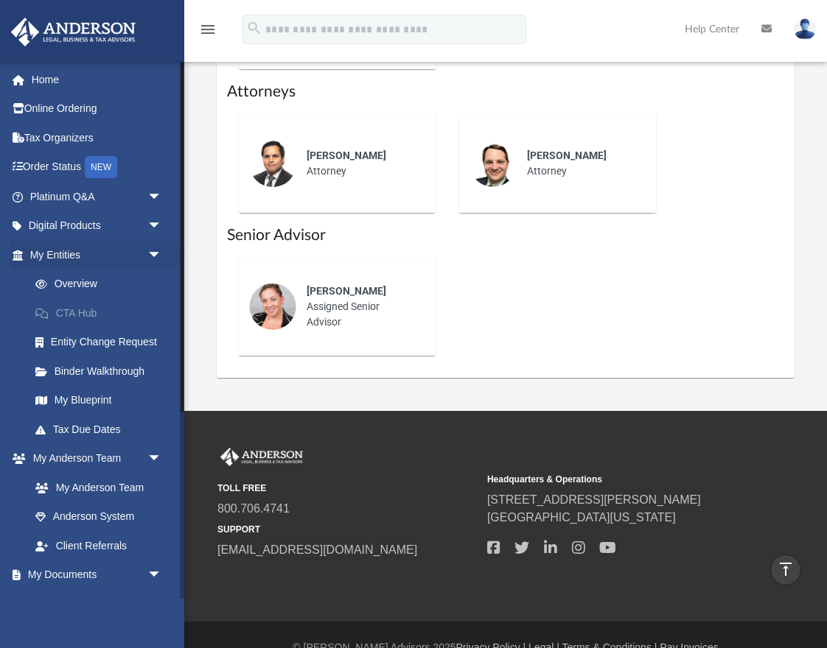
click at [79, 317] on link "CTA Hub" at bounding box center [103, 312] width 164 height 29
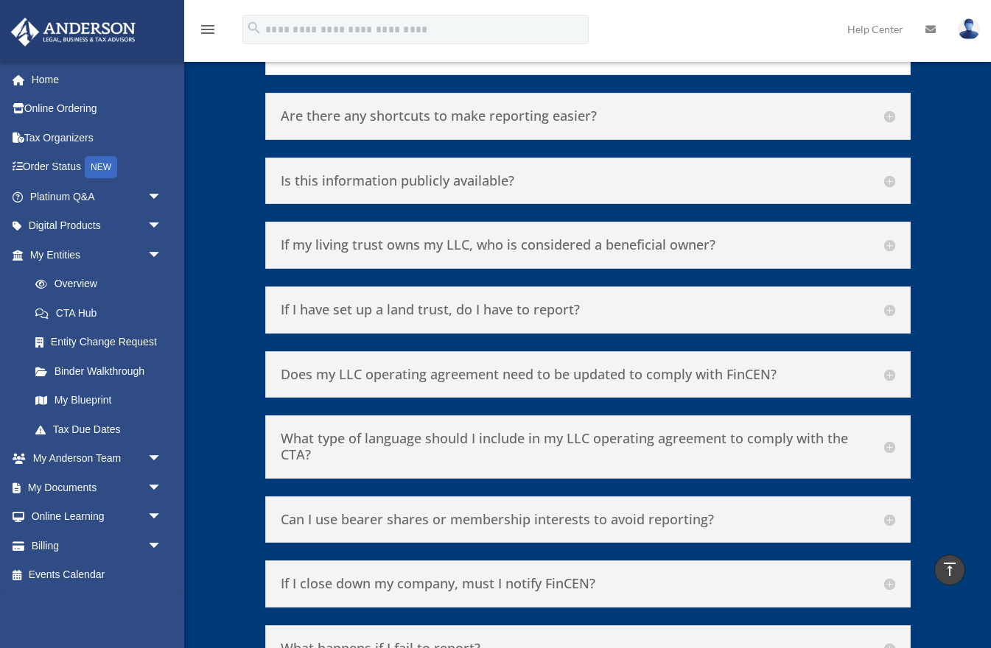
scroll to position [6456, 0]
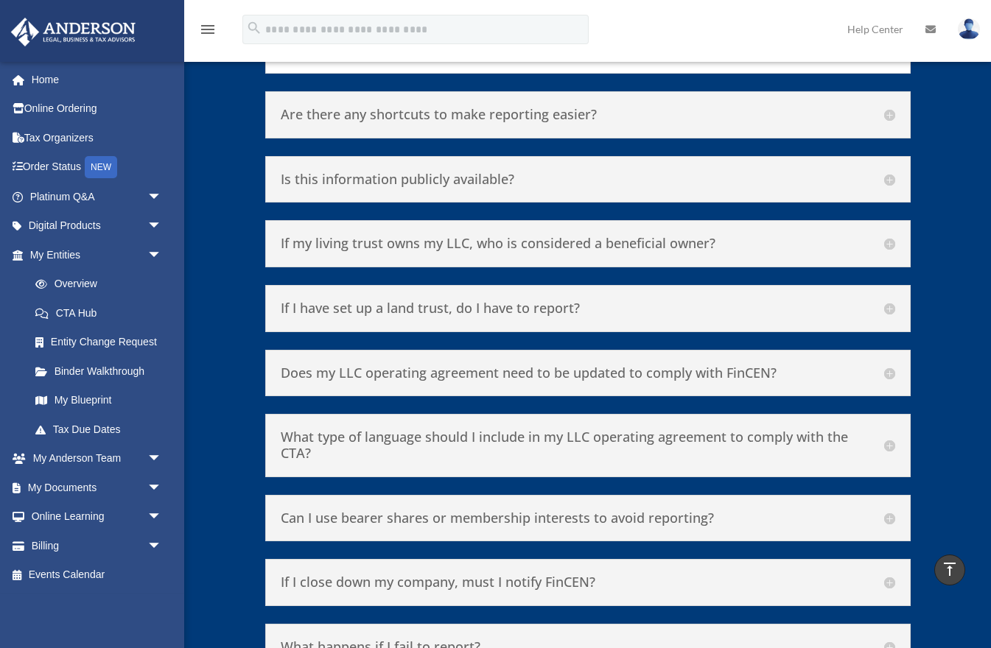
click at [715, 220] on div "If my living trust owns my LLC, who is considered a beneficial owner? If a livi…" at bounding box center [587, 243] width 645 height 47
click at [826, 236] on h5 "If my living trust owns my LLC, who is considered a beneficial owner?" at bounding box center [588, 244] width 615 height 16
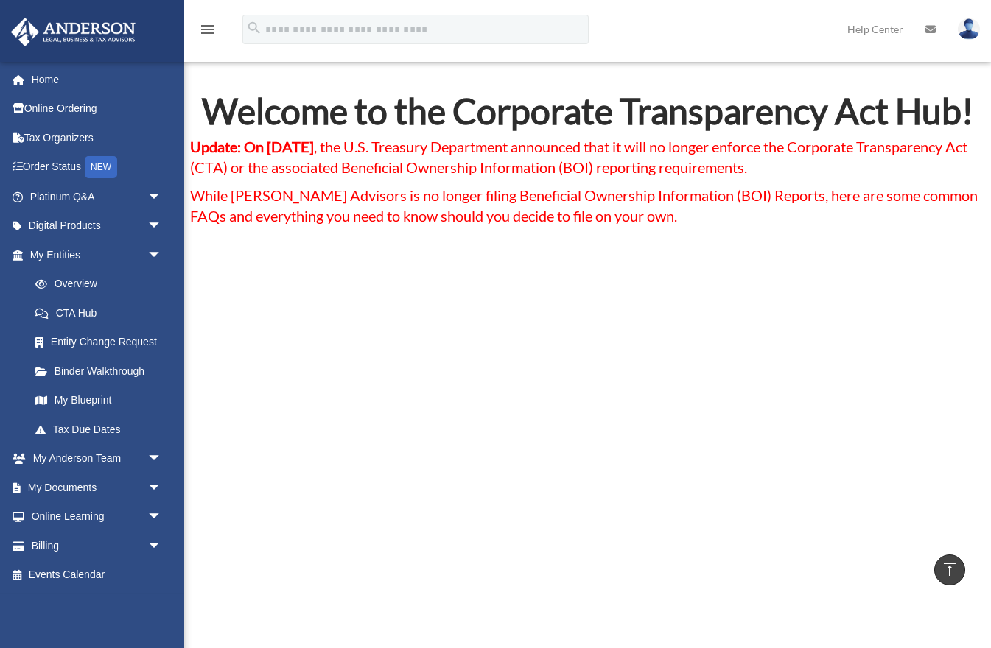
scroll to position [29, 0]
